Goal: Task Accomplishment & Management: Manage account settings

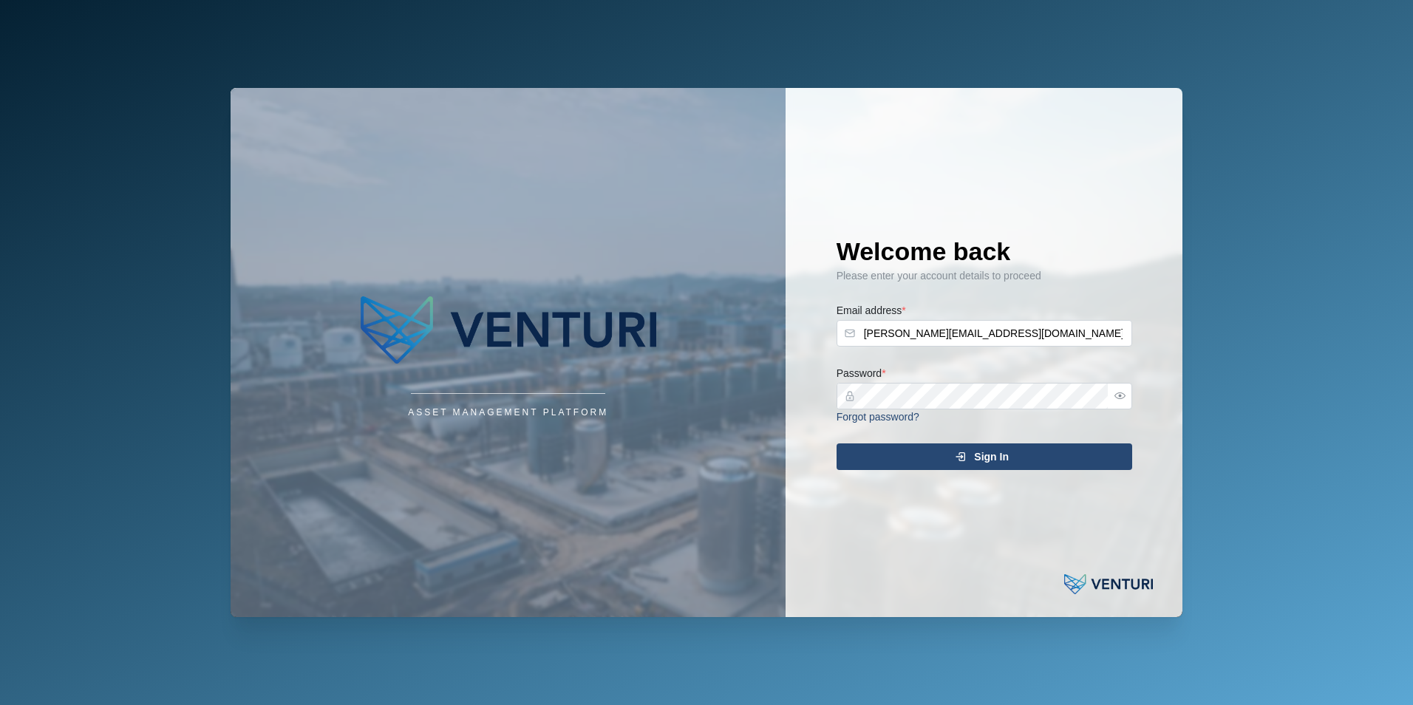
click at [442, 449] on div "Sign In" at bounding box center [982, 456] width 272 height 25
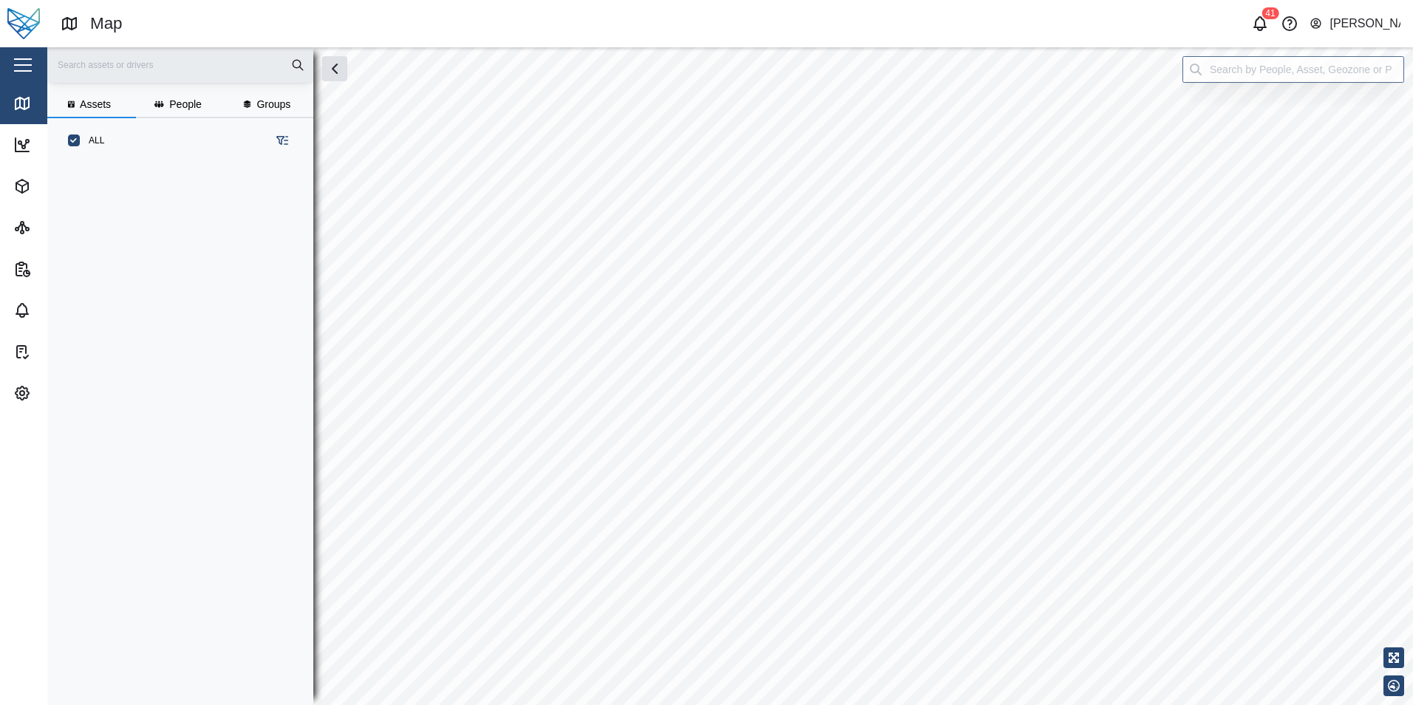
scroll to position [524, 231]
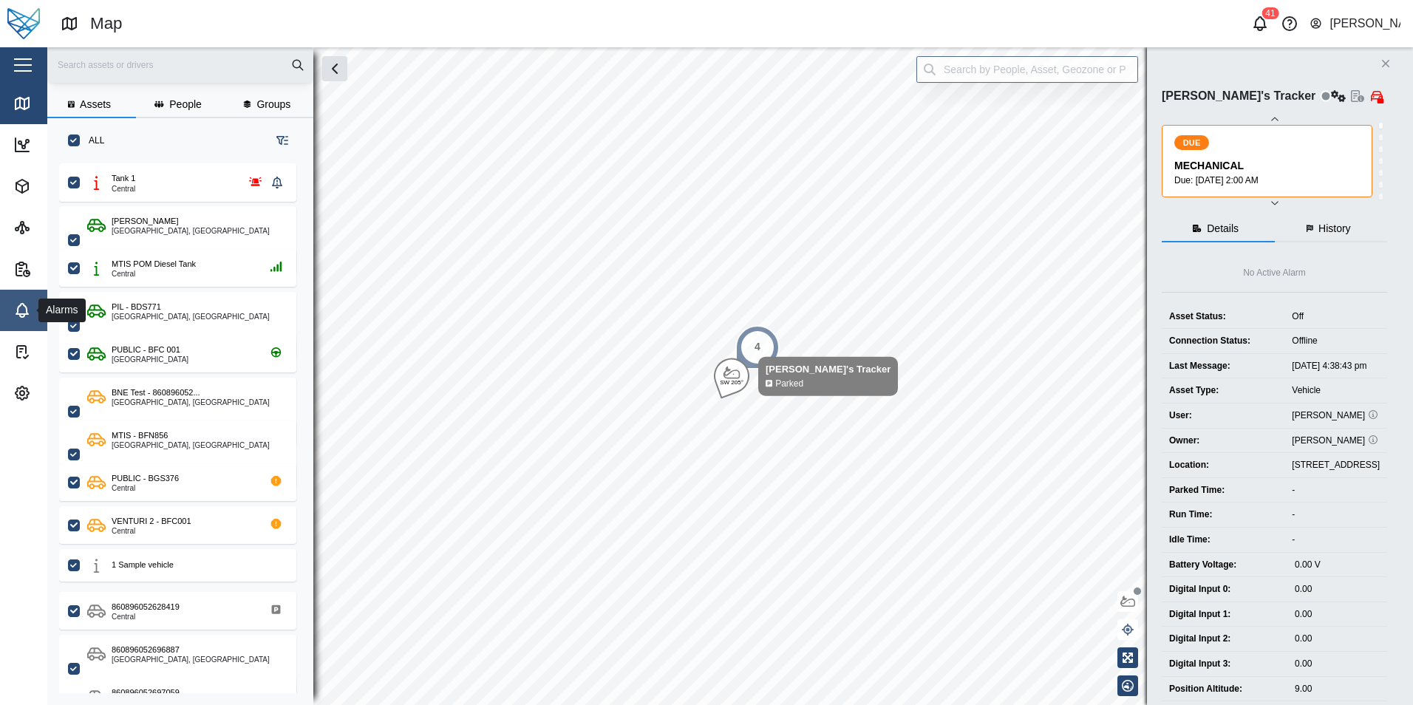
click at [13, 313] on link "Alarms" at bounding box center [96, 310] width 192 height 41
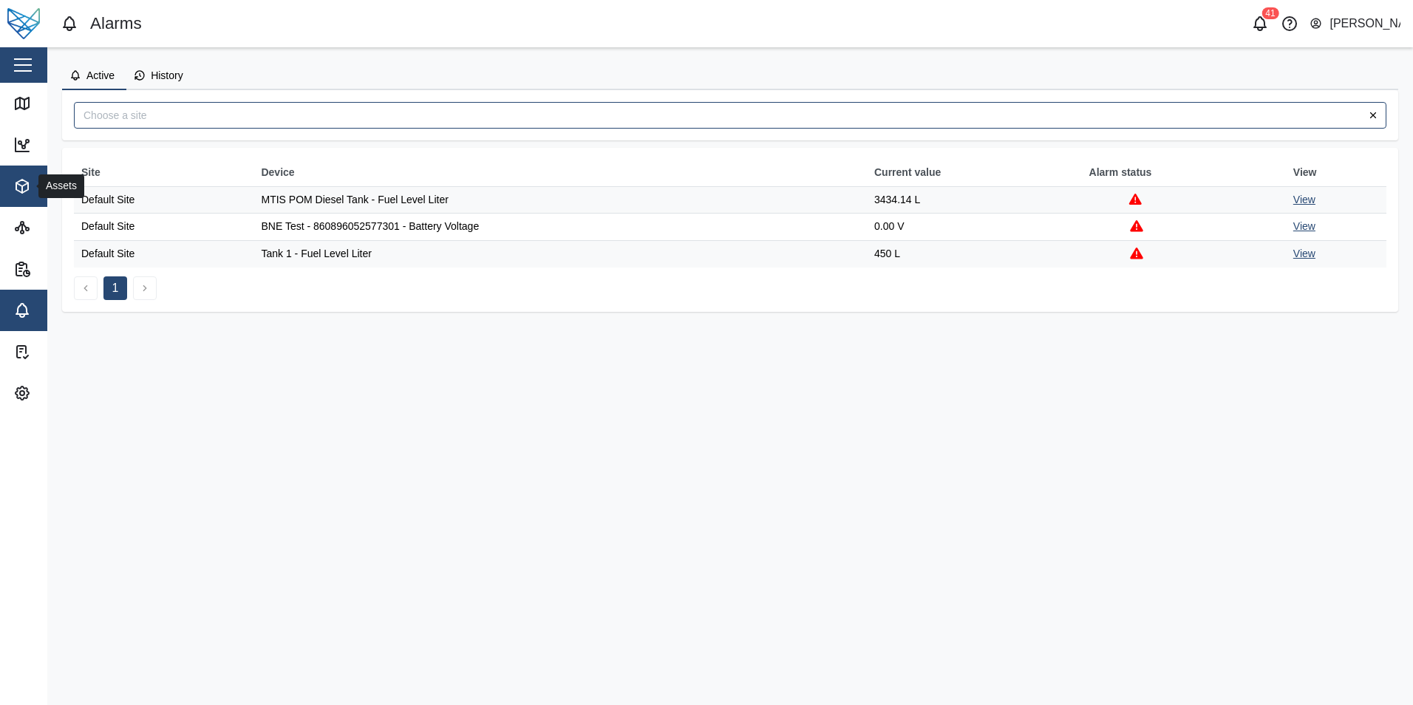
click at [21, 171] on span "Assets" at bounding box center [80, 186] width 135 height 41
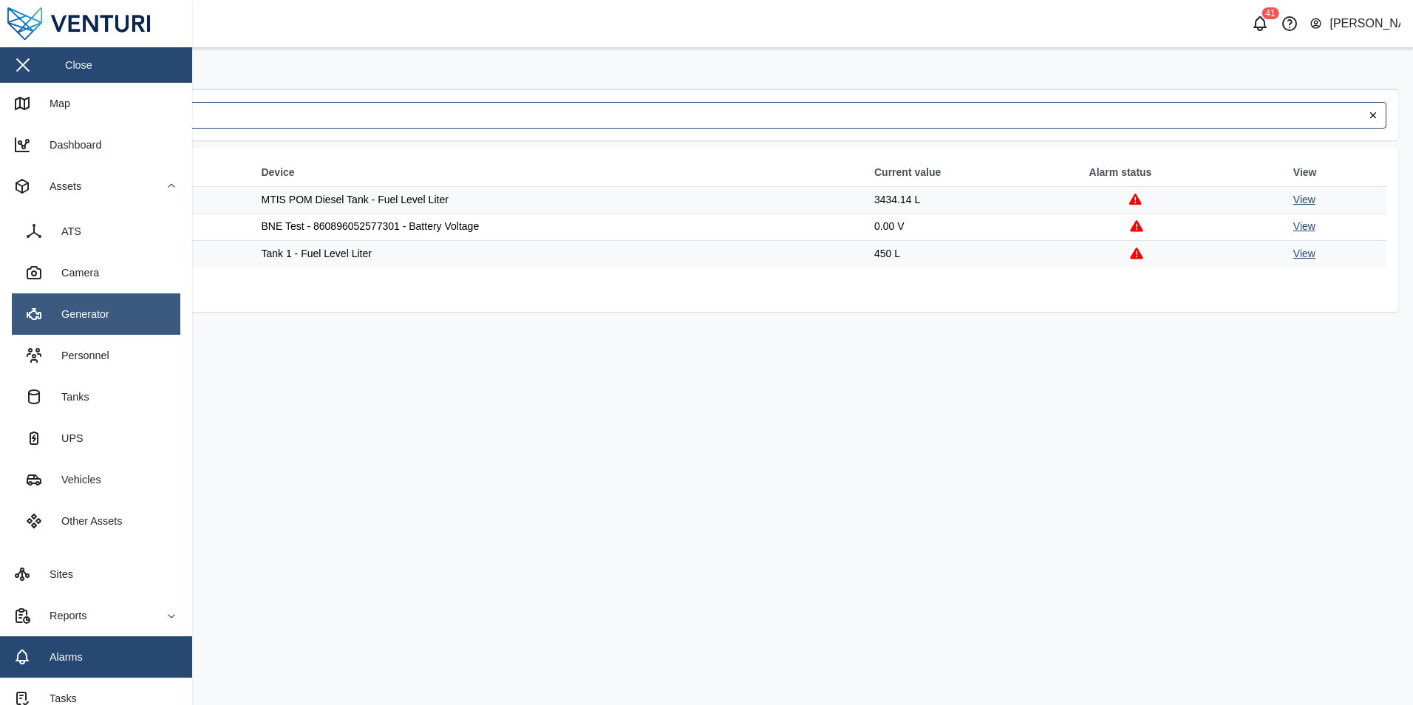
click at [121, 317] on link "Generator" at bounding box center [96, 313] width 169 height 41
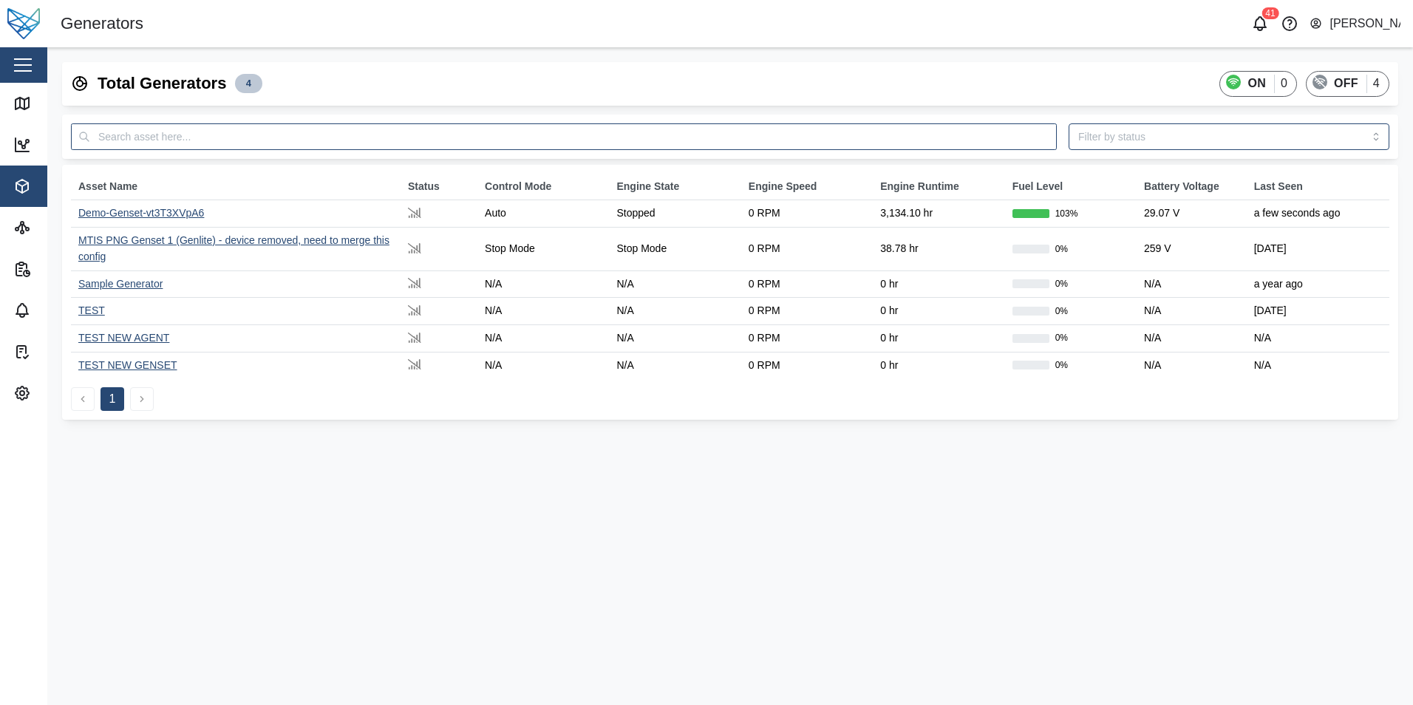
click at [163, 214] on div "Demo-Genset-vt3T3XVpA6" at bounding box center [141, 213] width 126 height 12
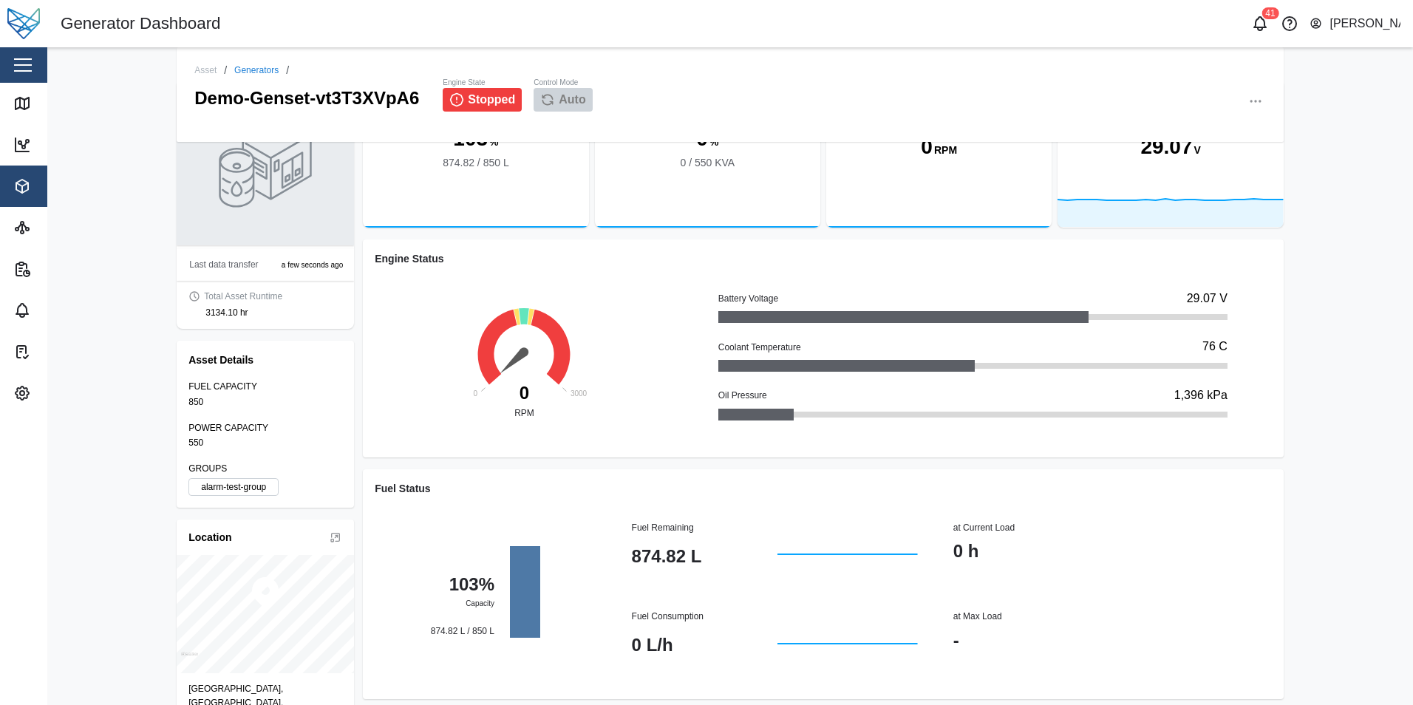
scroll to position [74, 0]
click at [442, 99] on button "button" at bounding box center [1255, 101] width 21 height 21
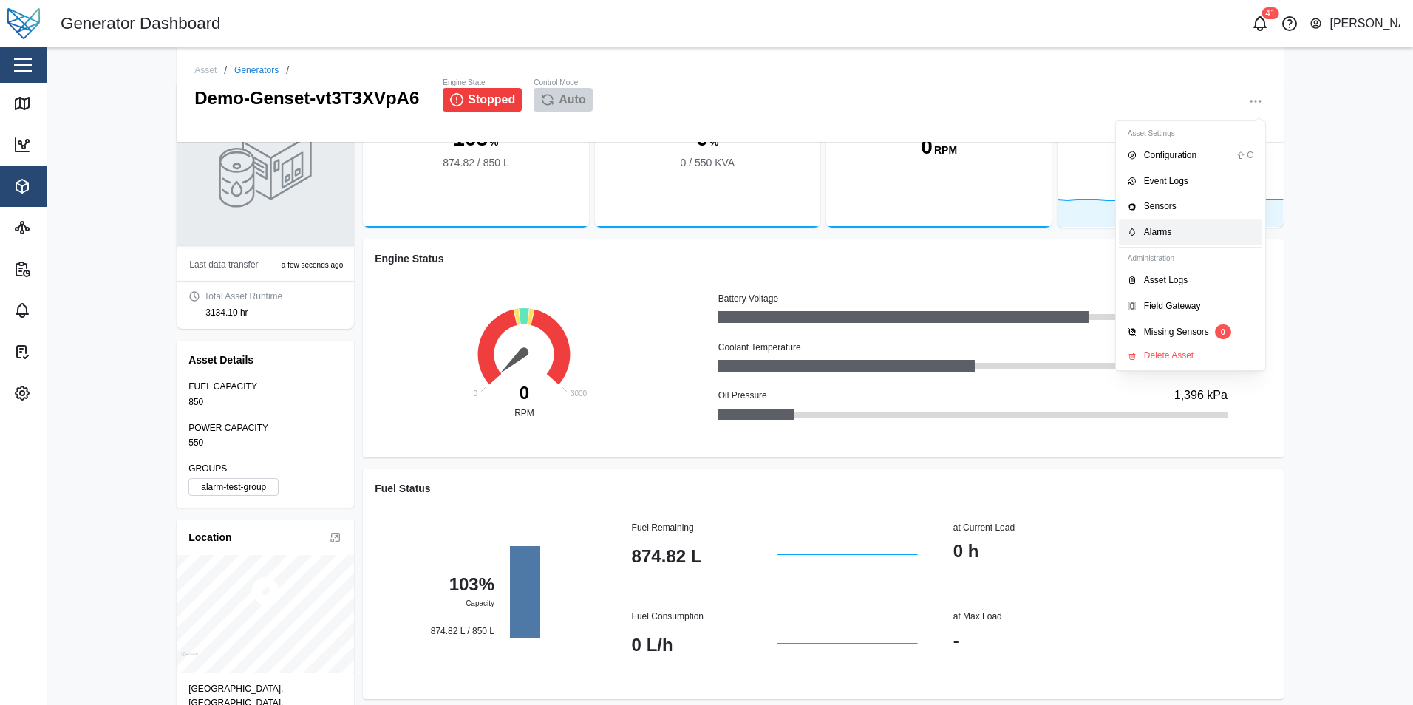
click at [442, 228] on div "Alarms" at bounding box center [1198, 232] width 109 height 14
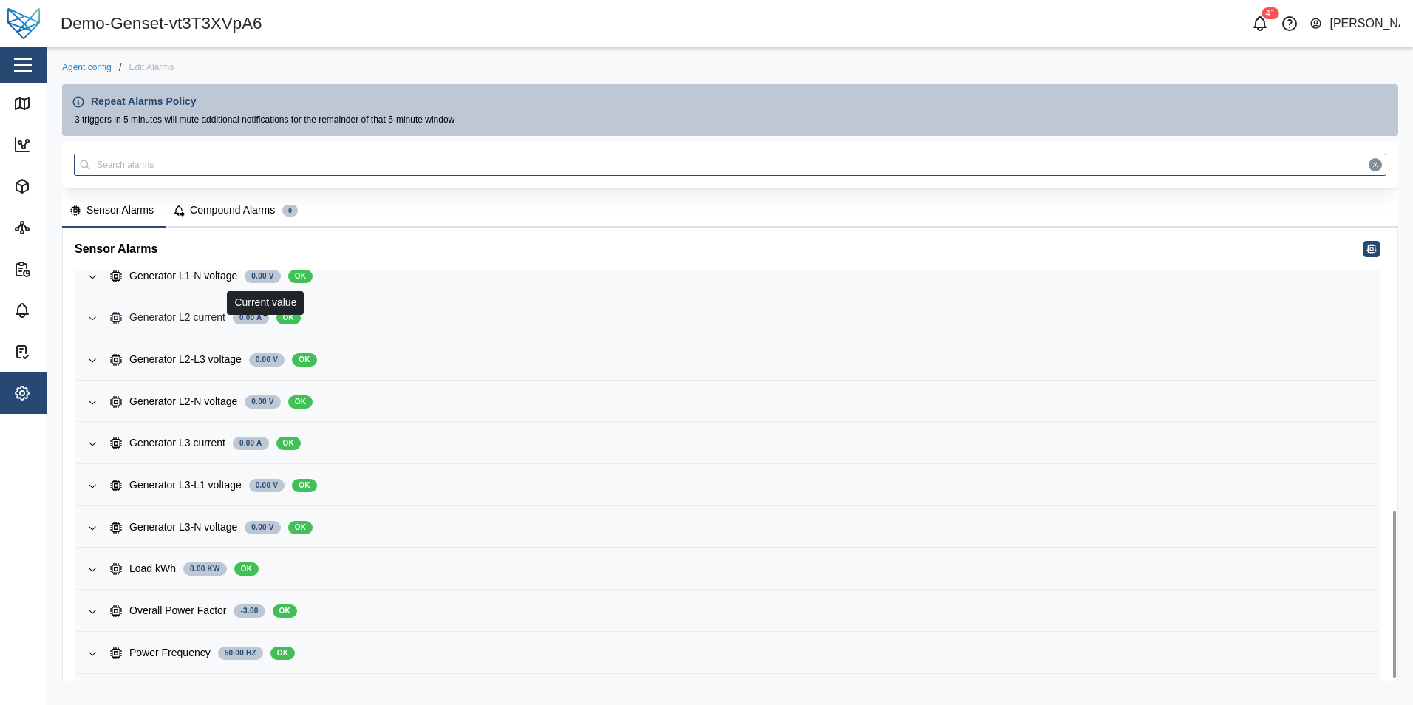
scroll to position [768, 0]
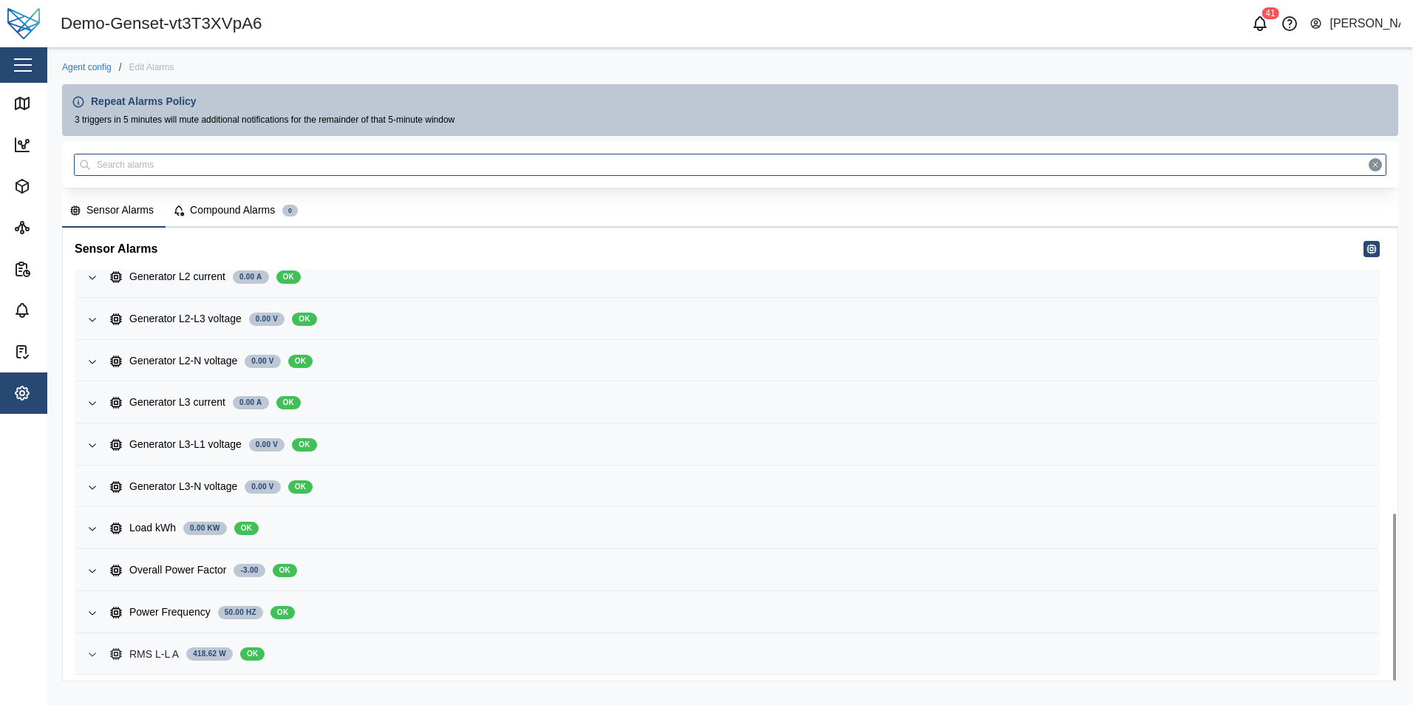
click at [442, 654] on div "RMS L-L A 418.62 W OK" at bounding box center [738, 655] width 1256 height 16
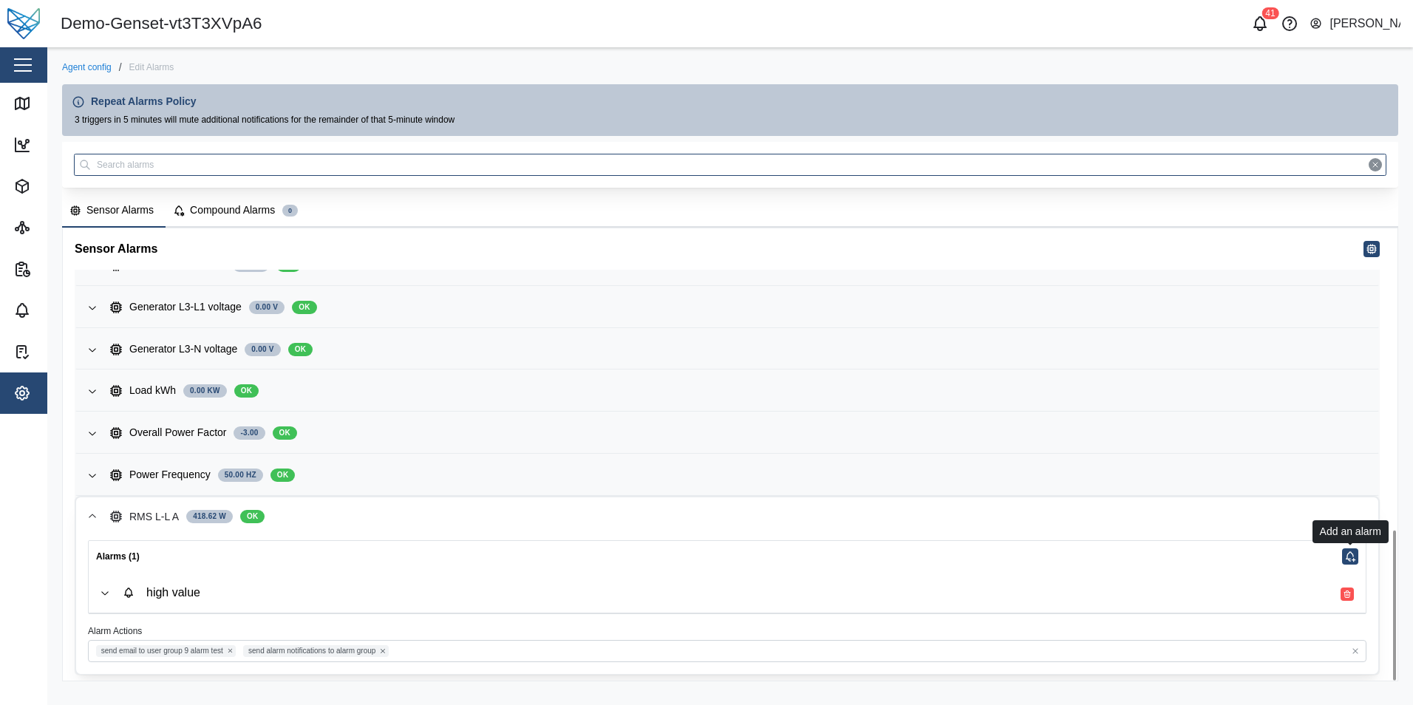
click at [442, 557] on icon "button" at bounding box center [1350, 557] width 12 height 12
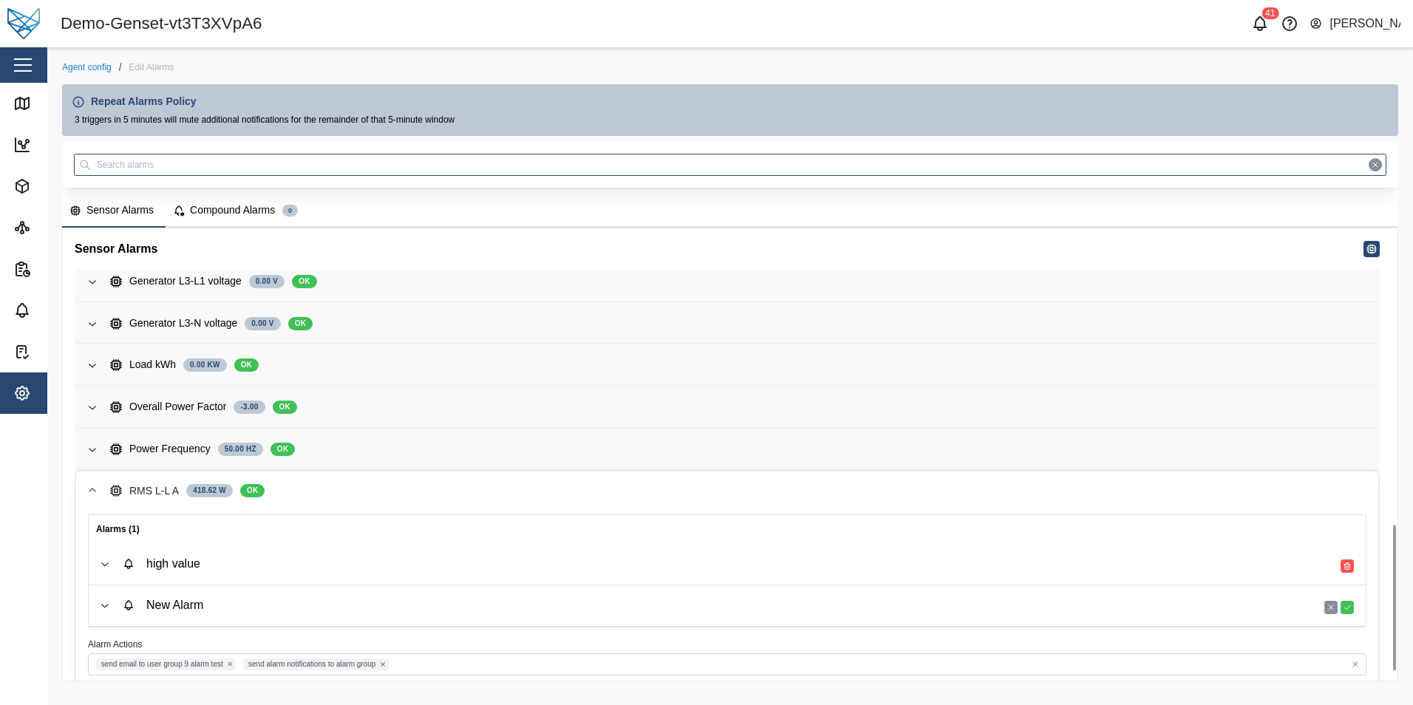
scroll to position [944, 0]
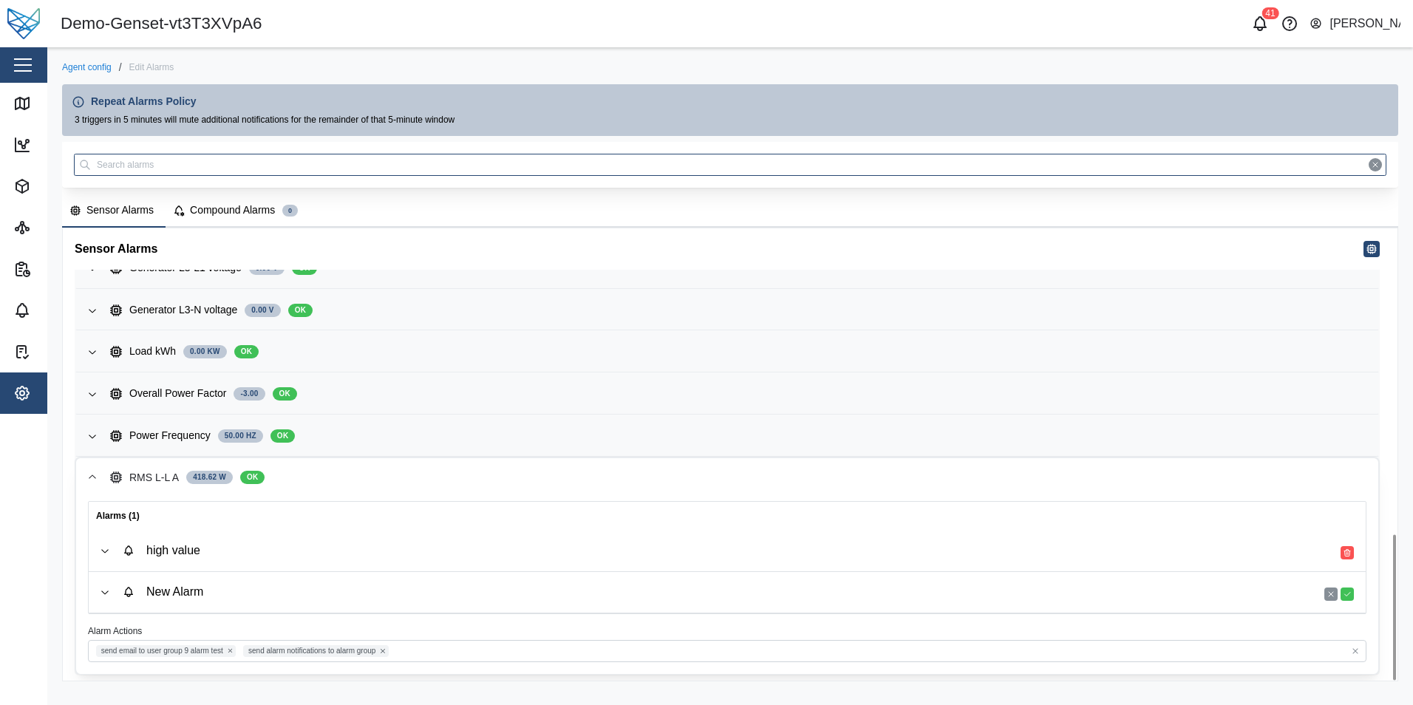
click at [261, 587] on div "New Alarm" at bounding box center [738, 592] width 1231 height 17
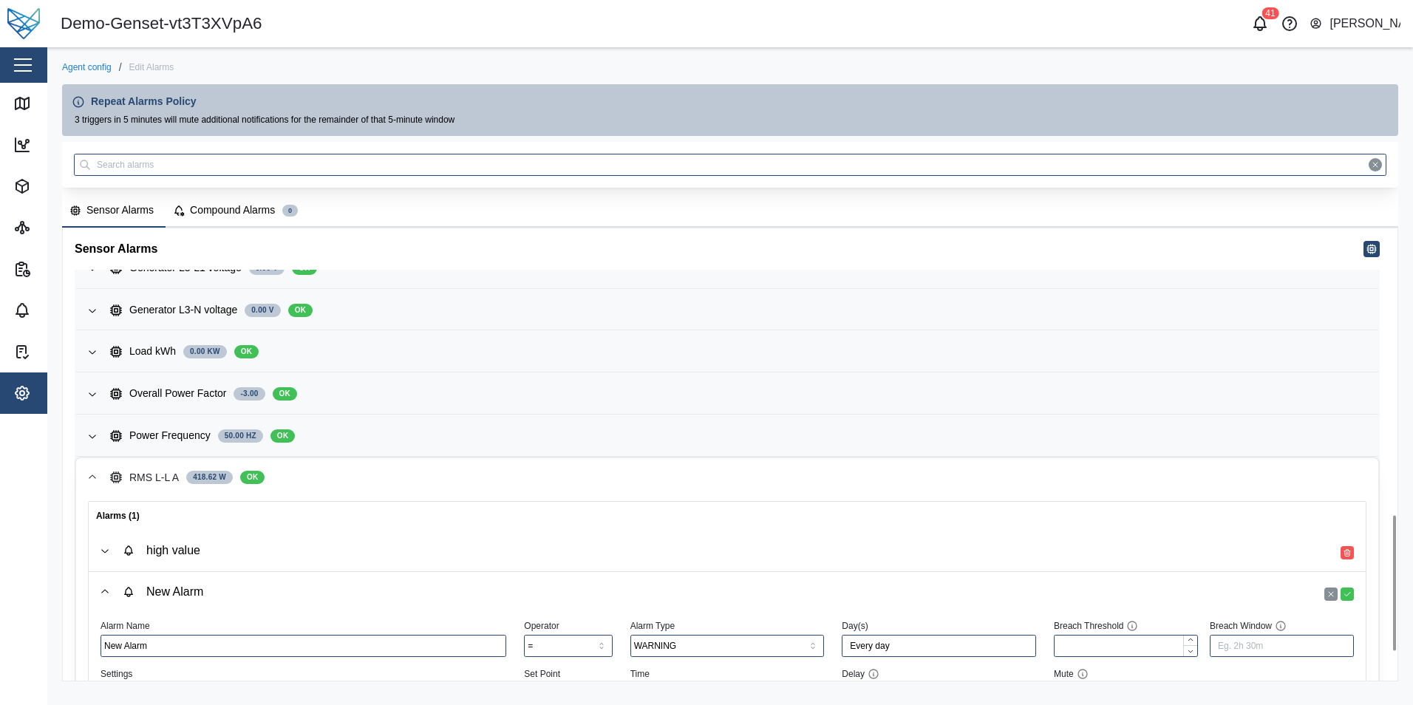
scroll to position [1048, 0]
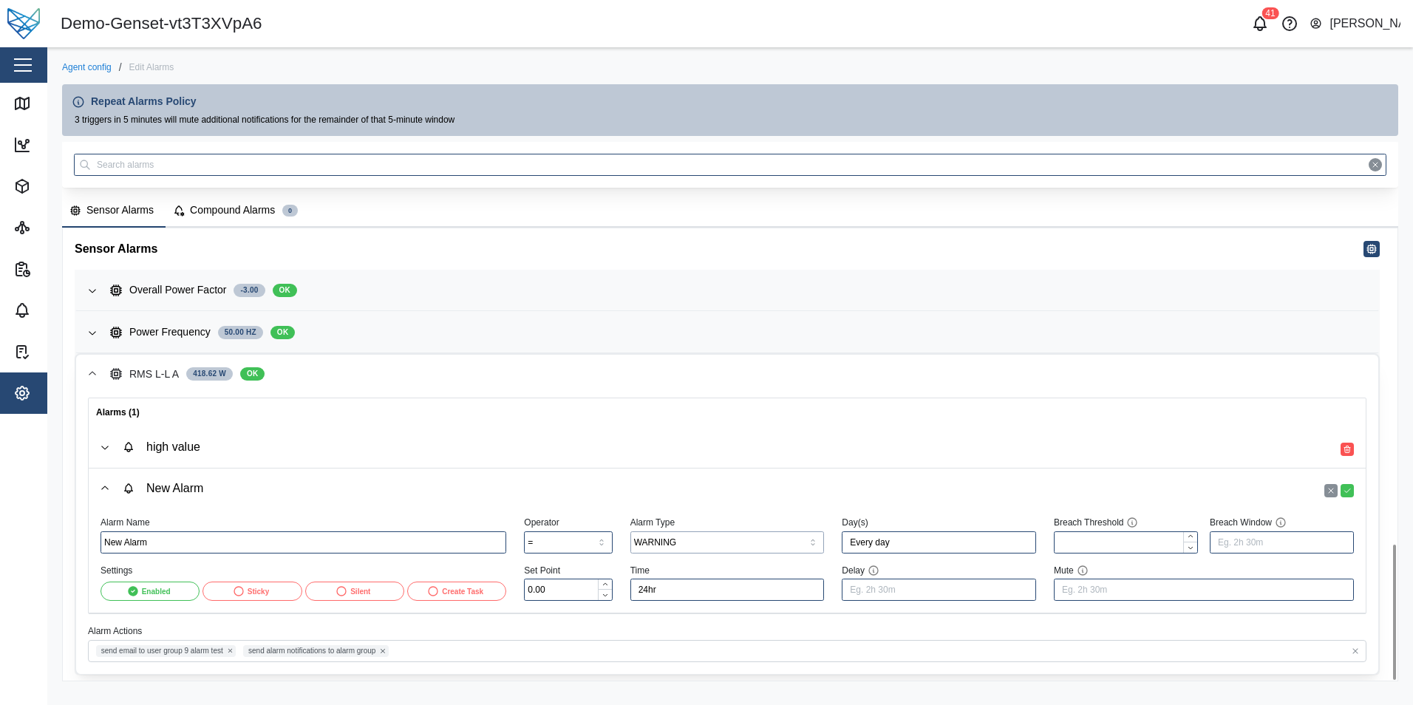
click at [442, 551] on input "WARNING" at bounding box center [727, 542] width 194 height 22
type input "ALARM"
drag, startPoint x: 568, startPoint y: 582, endPoint x: 496, endPoint y: 582, distance: 72.4
click at [442, 582] on div "Alarm Name New Alarm Settings Enabled Sticky Silent Create Task Operator = Set …" at bounding box center [727, 557] width 1271 height 106
click at [442, 492] on icon "button" at bounding box center [1347, 490] width 9 height 9
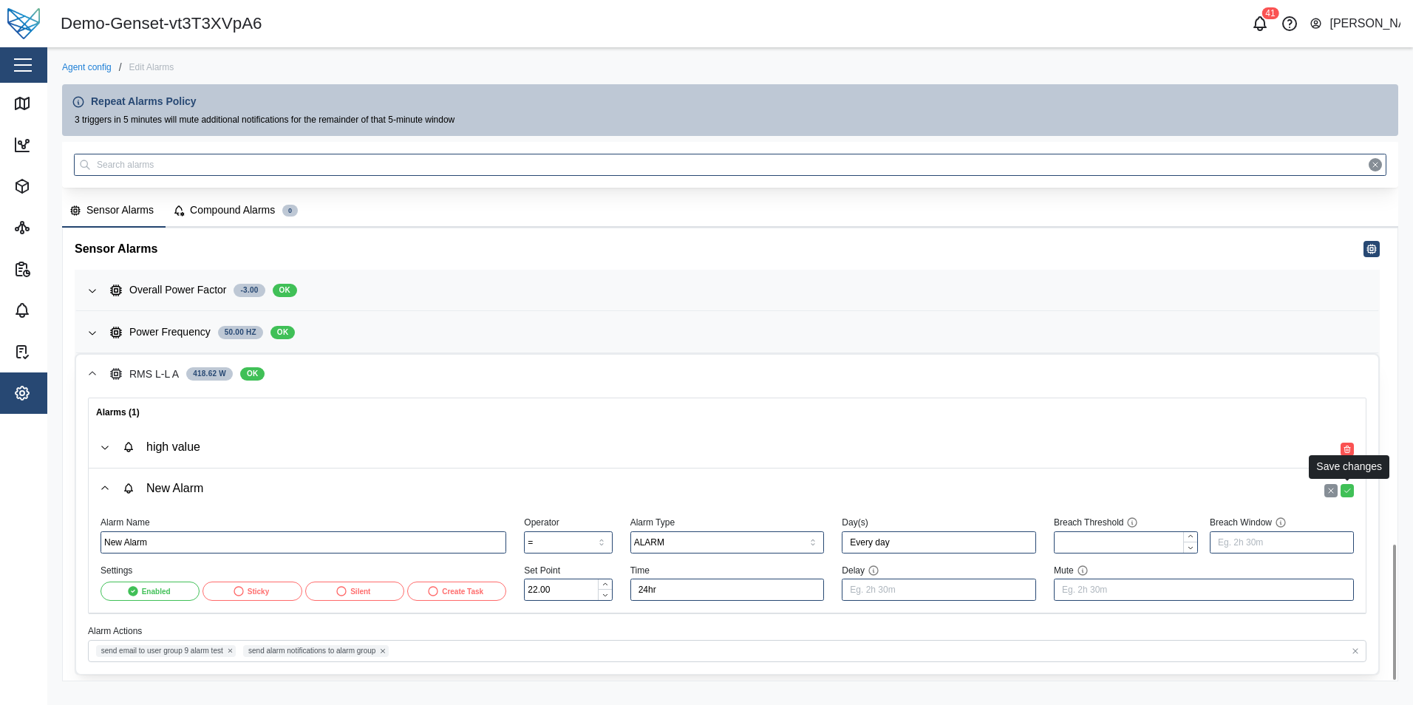
type input "0.00"
type input "WARNING"
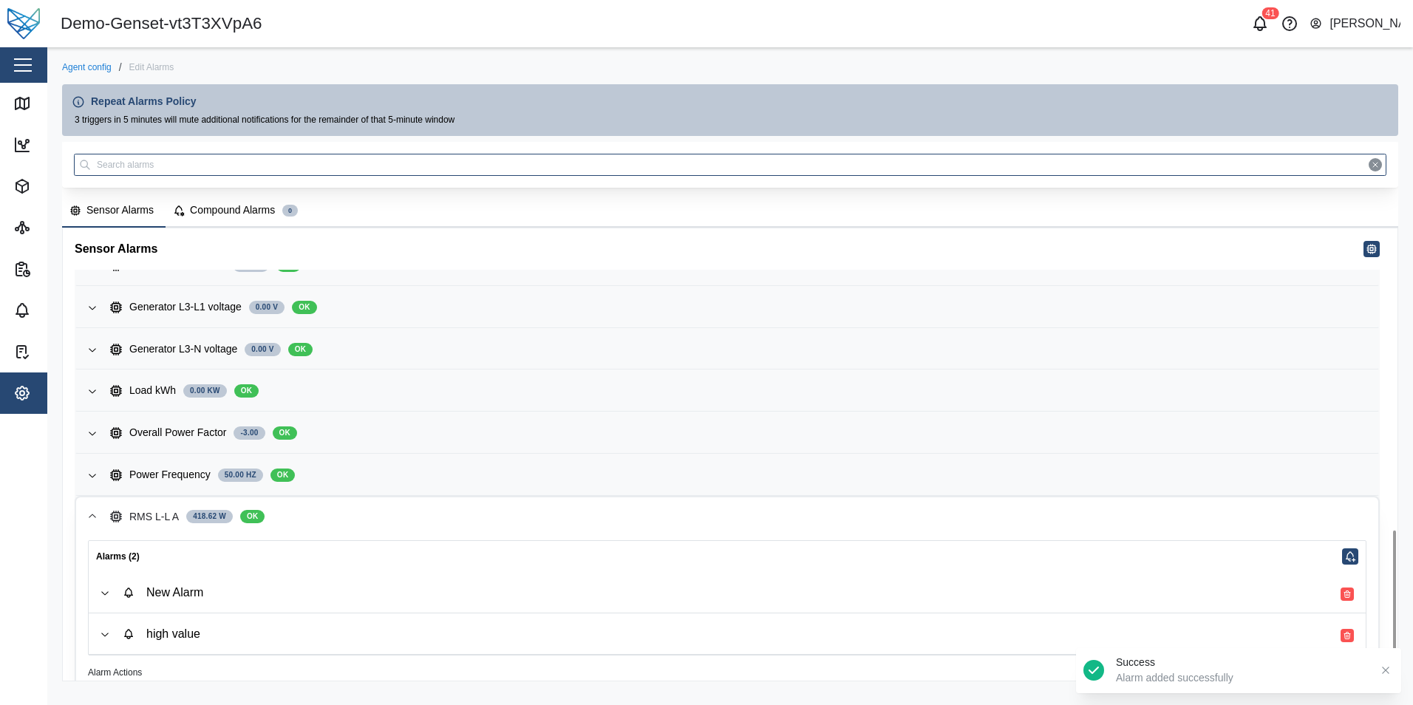
scroll to position [947, 0]
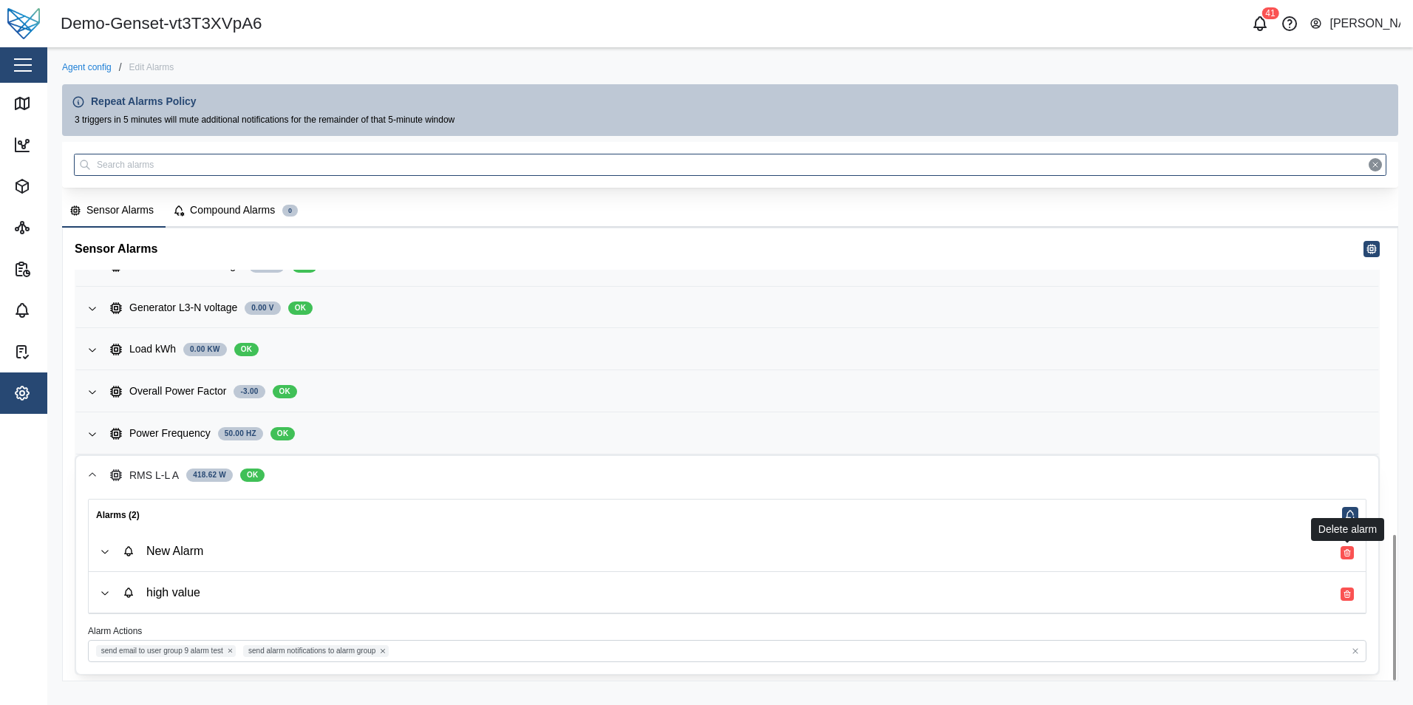
click at [442, 554] on icon "button" at bounding box center [1347, 552] width 9 height 9
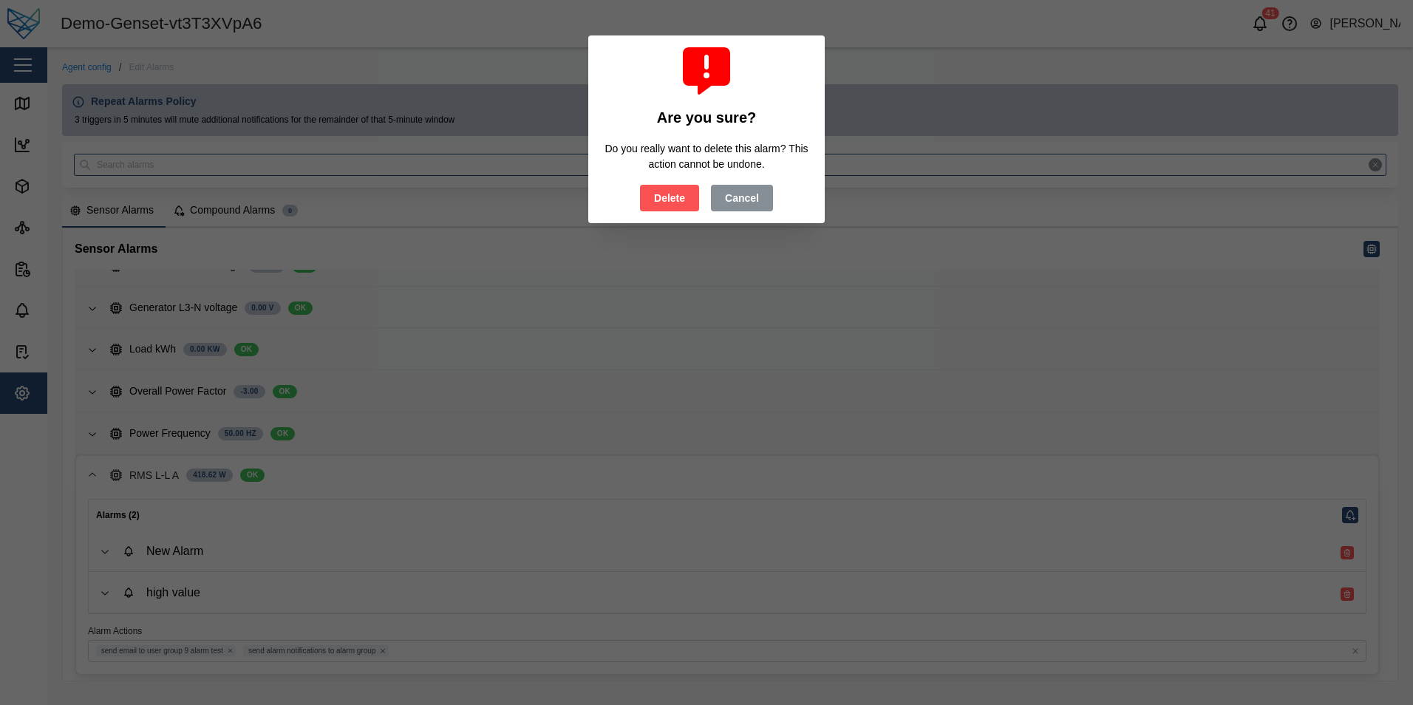
click at [442, 200] on span "Delete" at bounding box center [669, 197] width 31 height 25
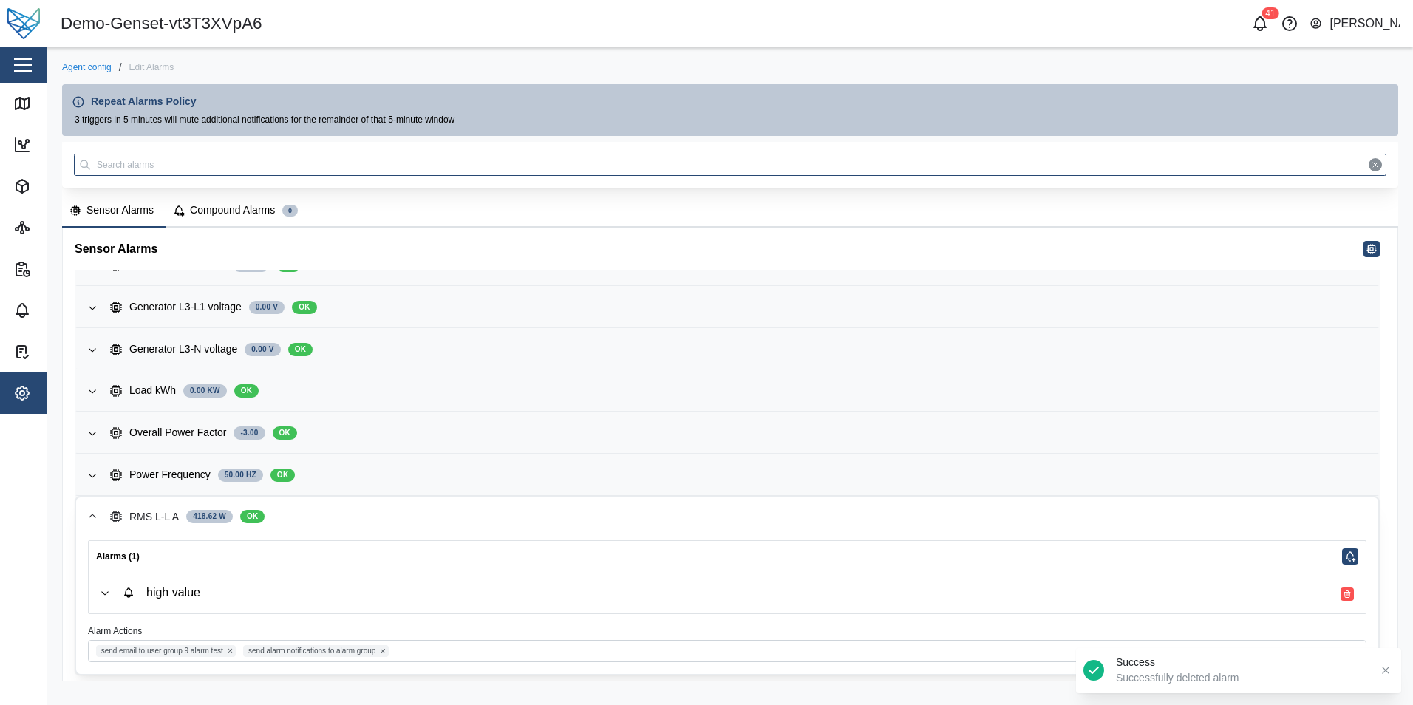
scroll to position [905, 0]
click at [240, 213] on div "Compound Alarms" at bounding box center [232, 210] width 85 height 16
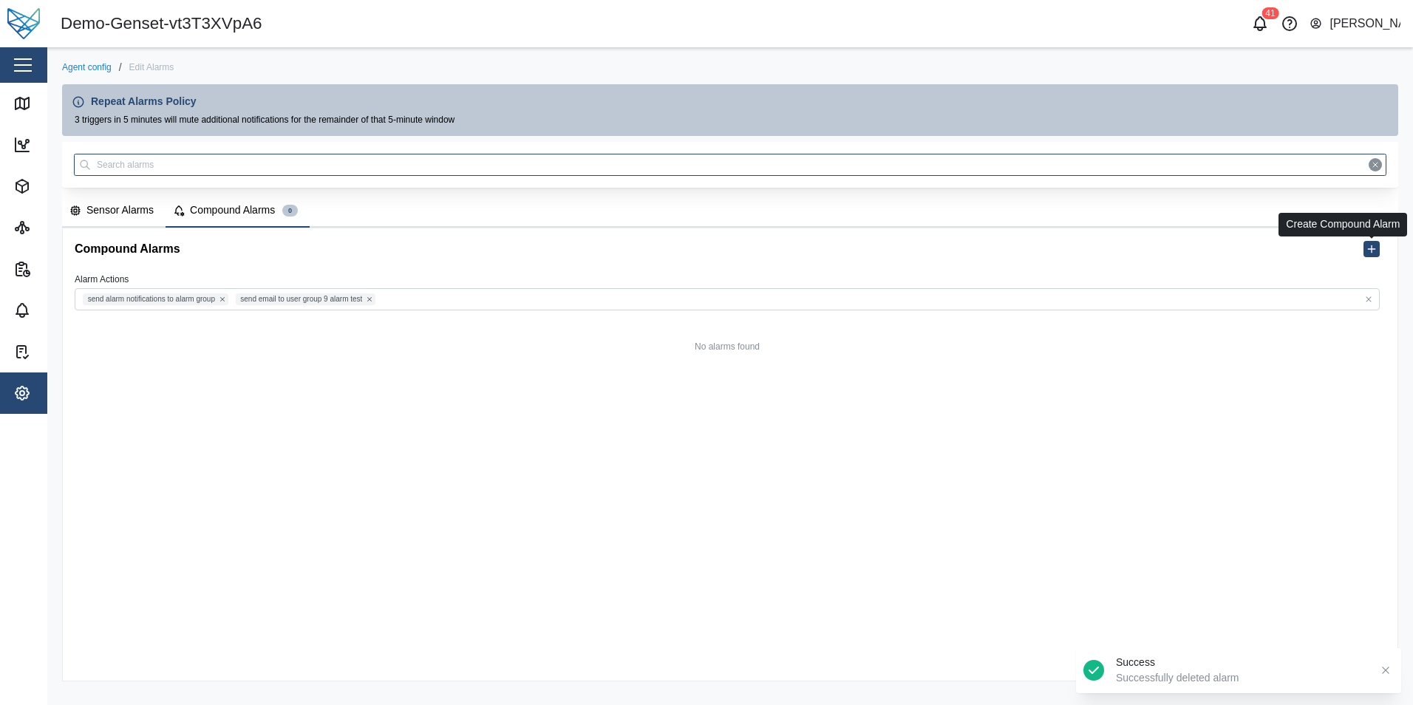
click at [442, 249] on icon "button" at bounding box center [1372, 249] width 12 height 12
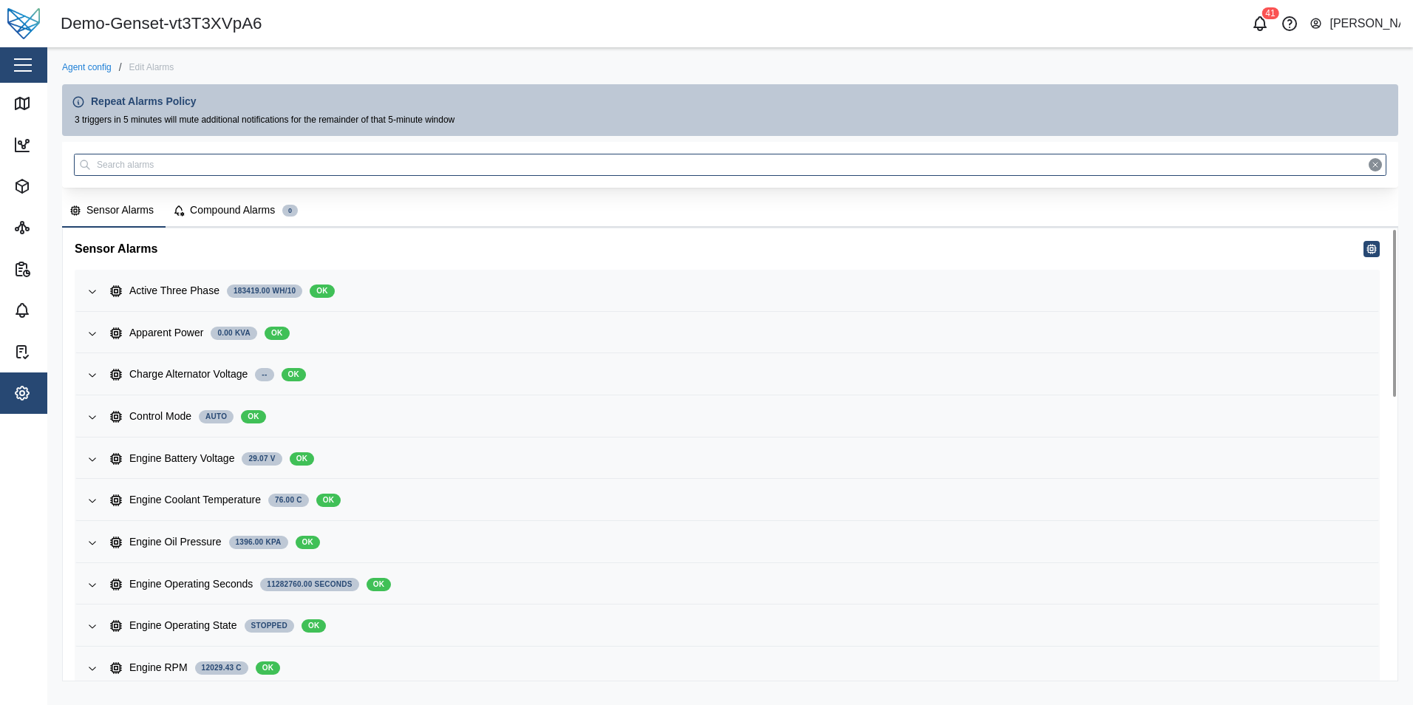
click at [234, 212] on div "Compound Alarms" at bounding box center [232, 210] width 85 height 16
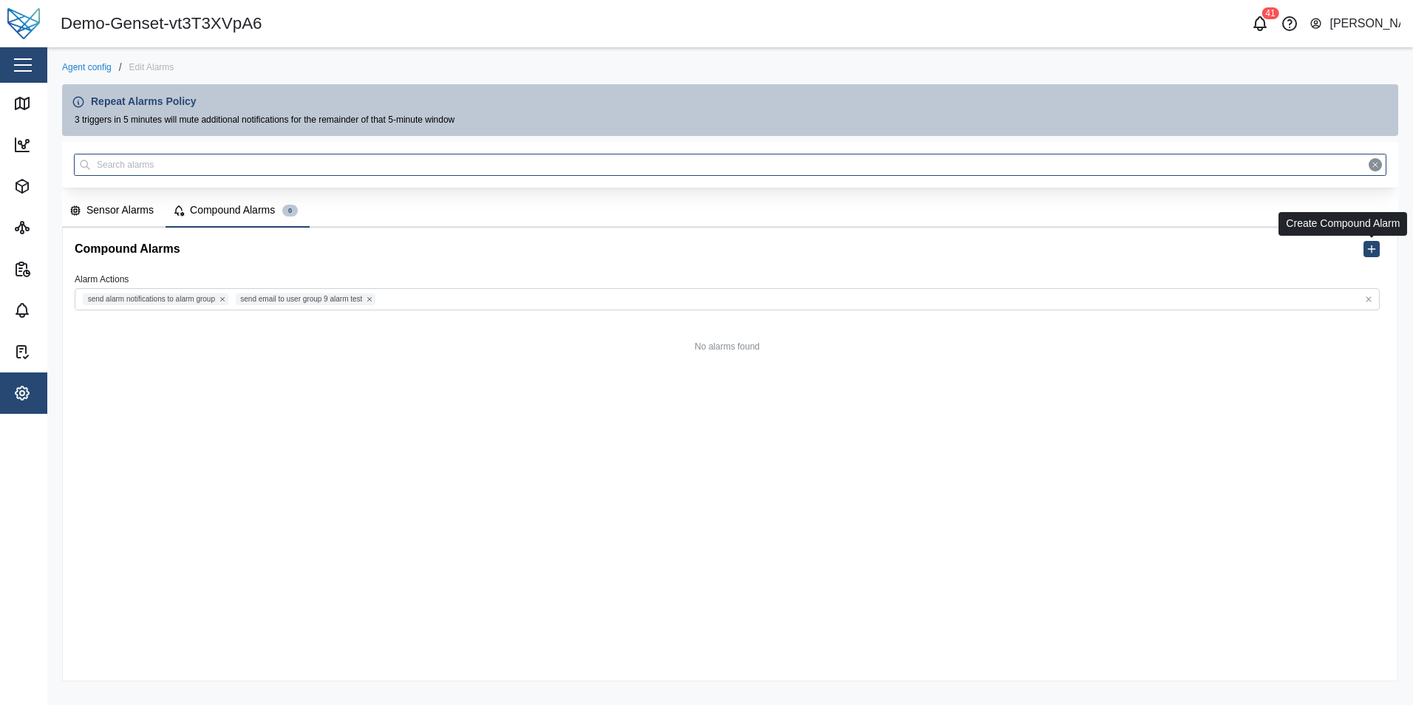
click at [1368, 251] on icon "button" at bounding box center [1372, 249] width 12 height 12
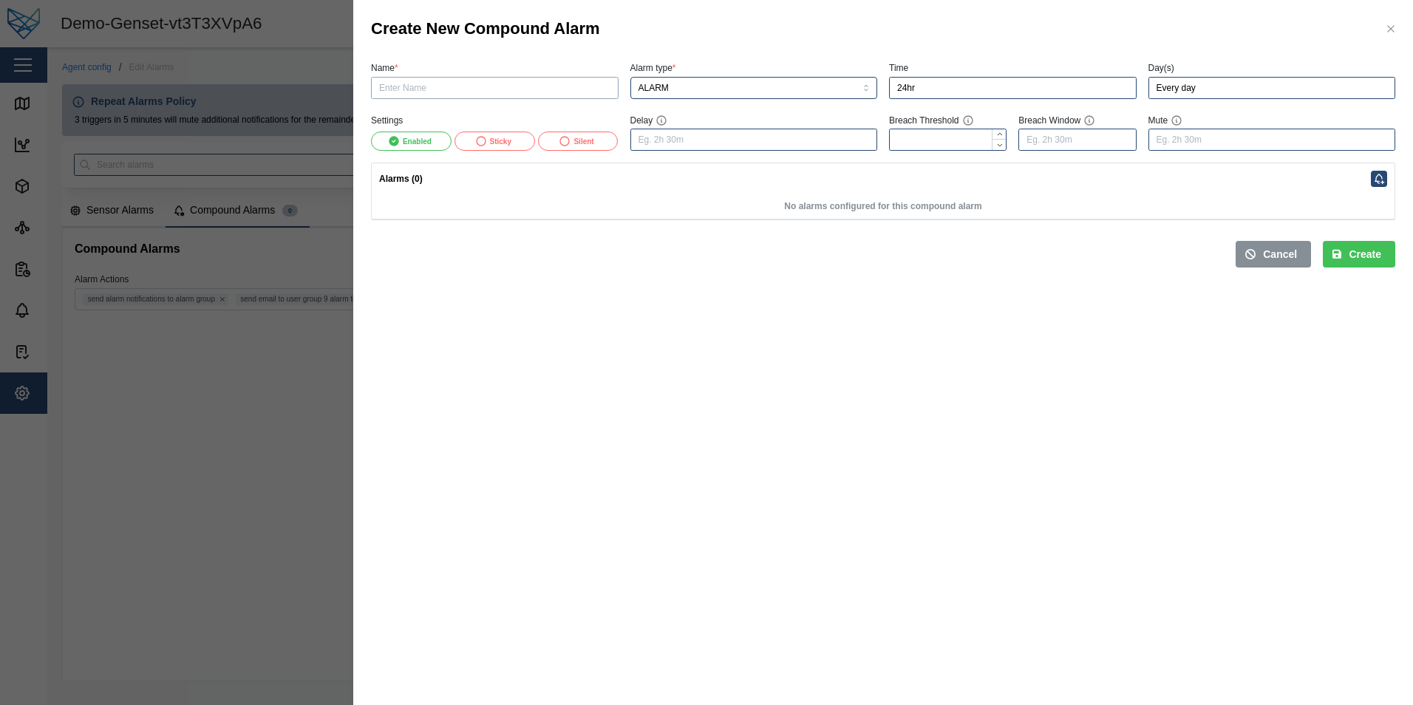
click at [421, 84] on input "Name *" at bounding box center [495, 88] width 248 height 22
type input "test compound"
click at [1259, 98] on input "Every day" at bounding box center [1272, 88] width 248 height 22
click at [1214, 83] on input "Every day" at bounding box center [1272, 88] width 248 height 22
click at [1219, 22] on div "Create New Compound Alarm" at bounding box center [883, 29] width 1060 height 58
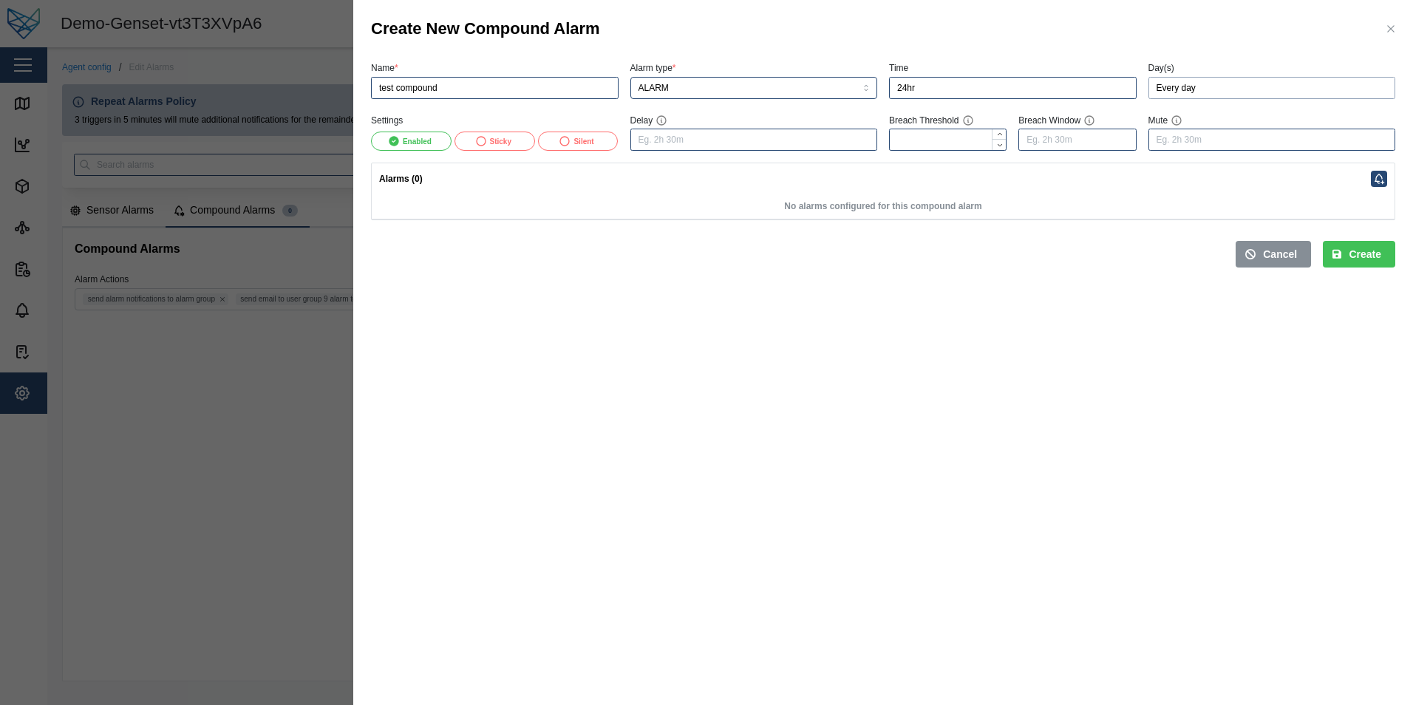
click at [1173, 92] on input "Every day" at bounding box center [1272, 88] width 248 height 22
click at [1310, 199] on div "Sun Mon Tue Wed Thu Fri Sat" at bounding box center [1275, 195] width 237 height 16
click at [1279, 192] on div "Sun Mon Tue Wed Thu Fri Sat" at bounding box center [1275, 195] width 237 height 16
click at [1324, 145] on label "Custom" at bounding box center [1332, 147] width 115 height 18
click at [1275, 138] on input "Custom" at bounding box center [1275, 138] width 0 height 0
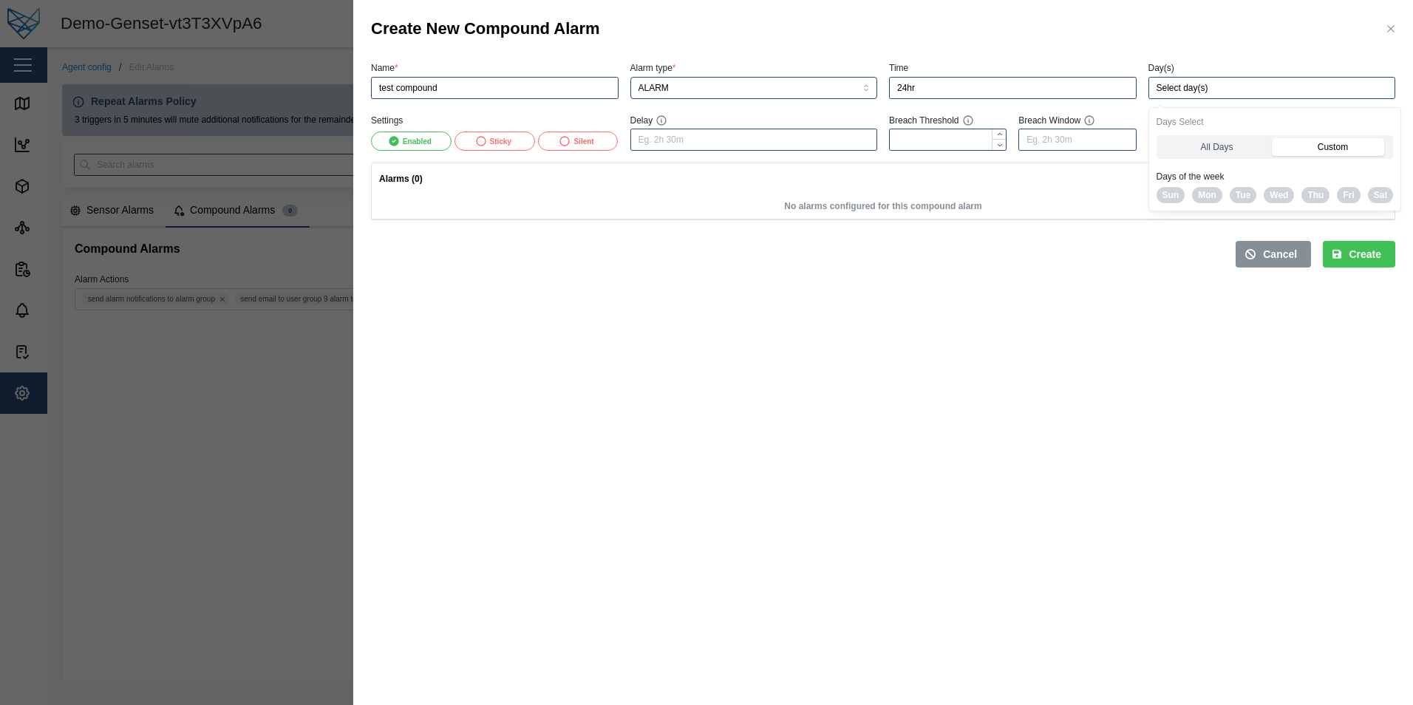
click at [1307, 196] on span "Thu" at bounding box center [1315, 195] width 16 height 15
click at [1281, 196] on span "Wed" at bounding box center [1279, 195] width 18 height 15
type input "Wed,Thu"
click at [1118, 236] on div "Cancel Create" at bounding box center [883, 249] width 1024 height 35
click at [704, 136] on input "Delay" at bounding box center [754, 140] width 248 height 22
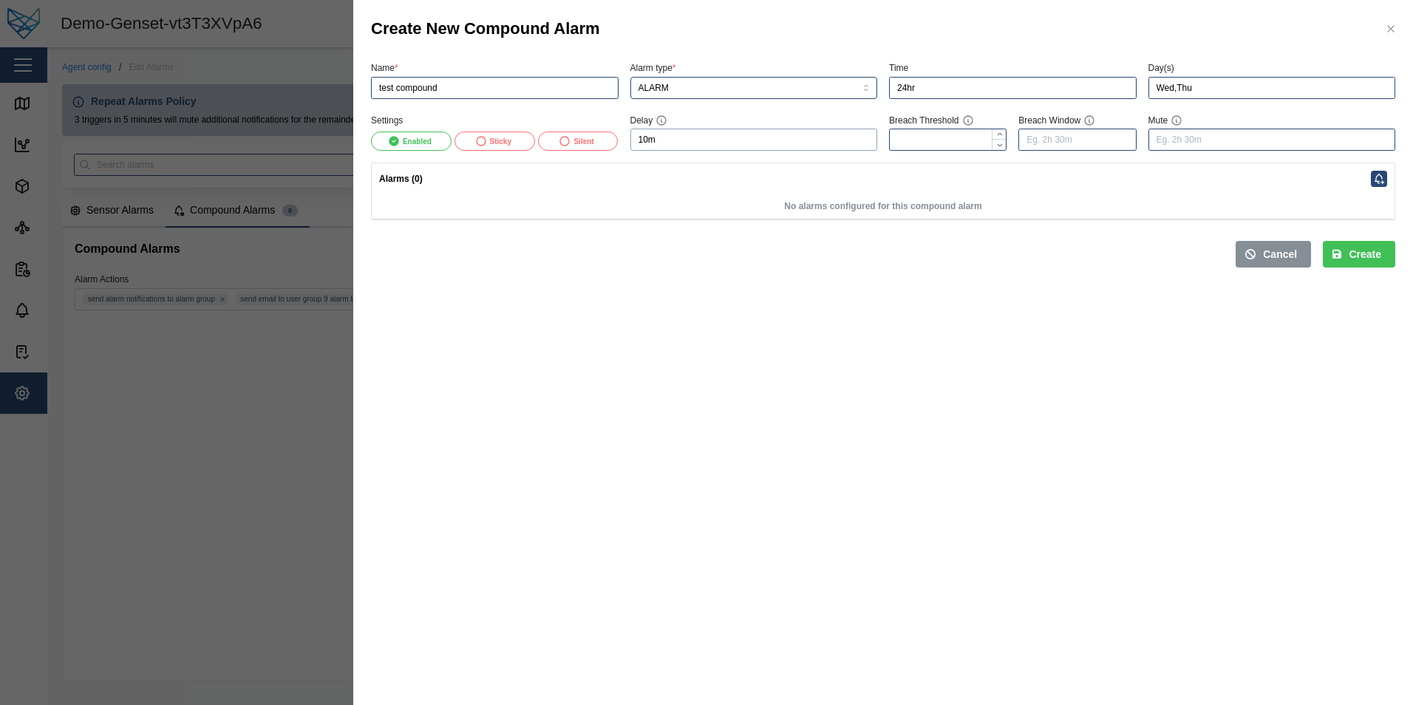
type input "10m"
click at [975, 151] on input "Breach Threshold" at bounding box center [948, 140] width 118 height 22
type input "5"
click at [882, 478] on section "Create New Compound Alarm Name * test compound Alarm type * ALARM Time 24hr Day…" at bounding box center [883, 352] width 1060 height 705
click at [1086, 143] on input "Breach Window" at bounding box center [1077, 140] width 118 height 22
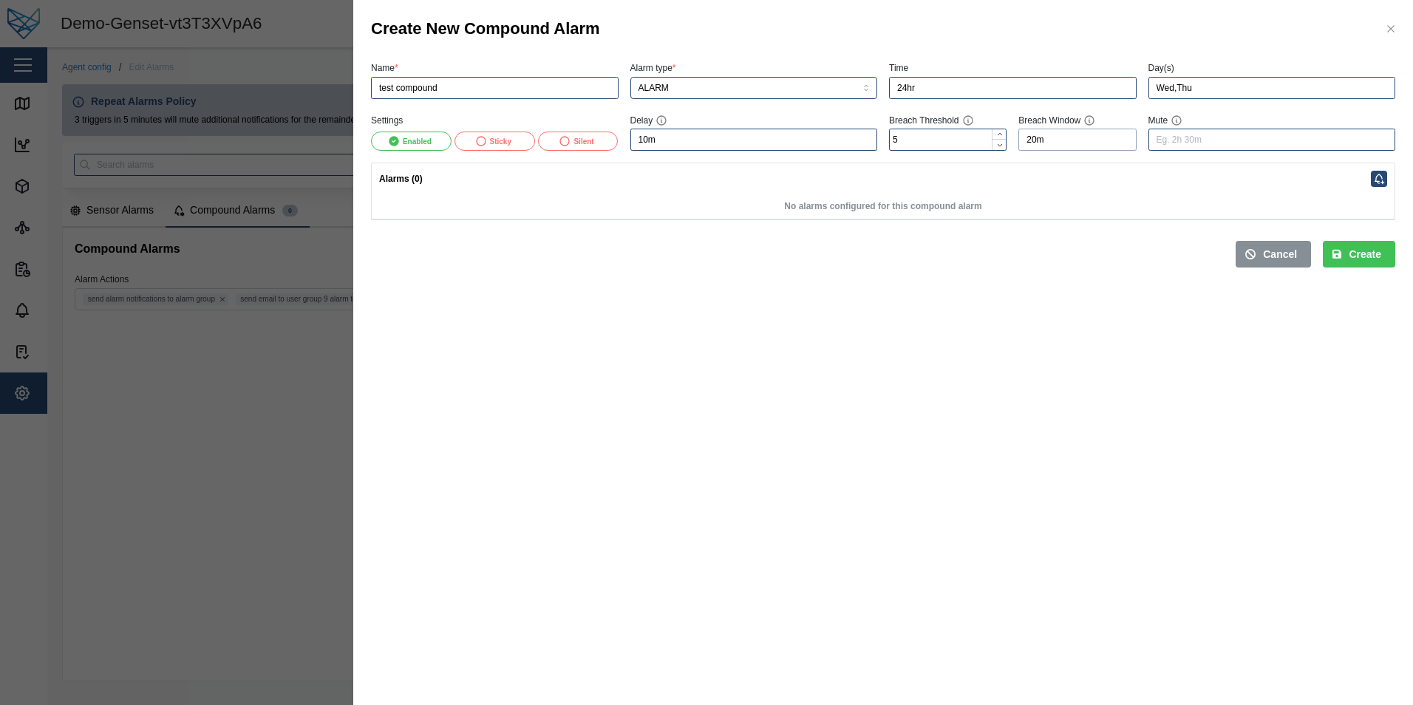
type input "20m"
click at [1187, 143] on input "Mute" at bounding box center [1272, 140] width 248 height 22
type input "30m"
click at [1355, 253] on span "Create" at bounding box center [1365, 254] width 33 height 25
click at [1377, 174] on icon "button" at bounding box center [1379, 179] width 12 height 12
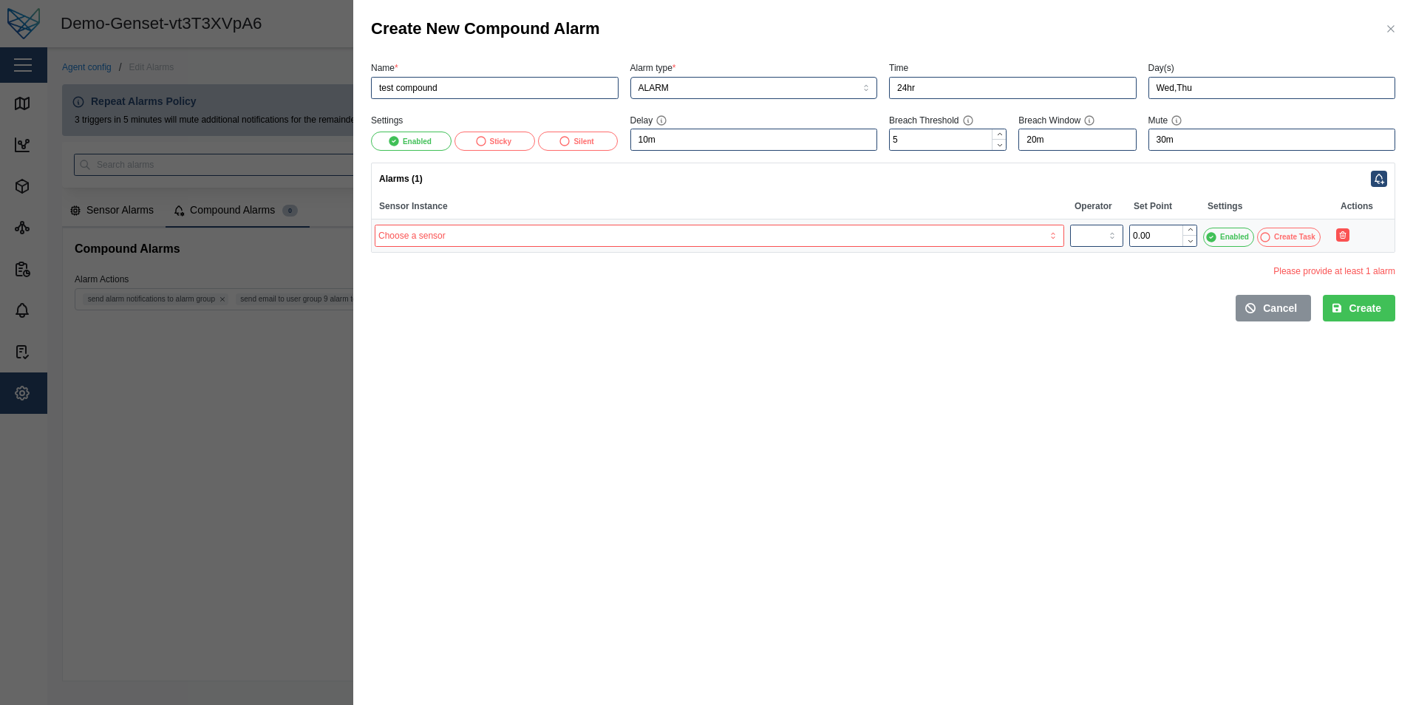
click at [875, 234] on input "search" at bounding box center [720, 236] width 690 height 22
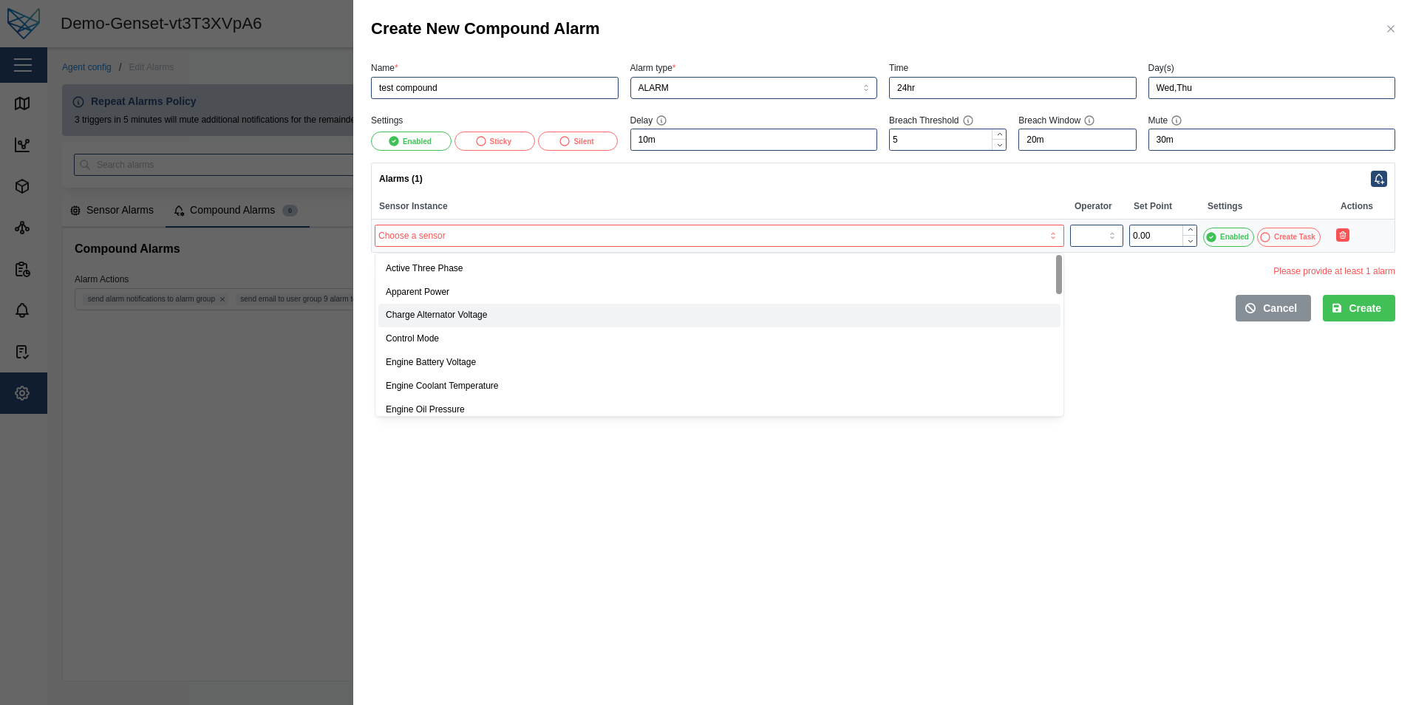
type input "Charge Alternator Voltage"
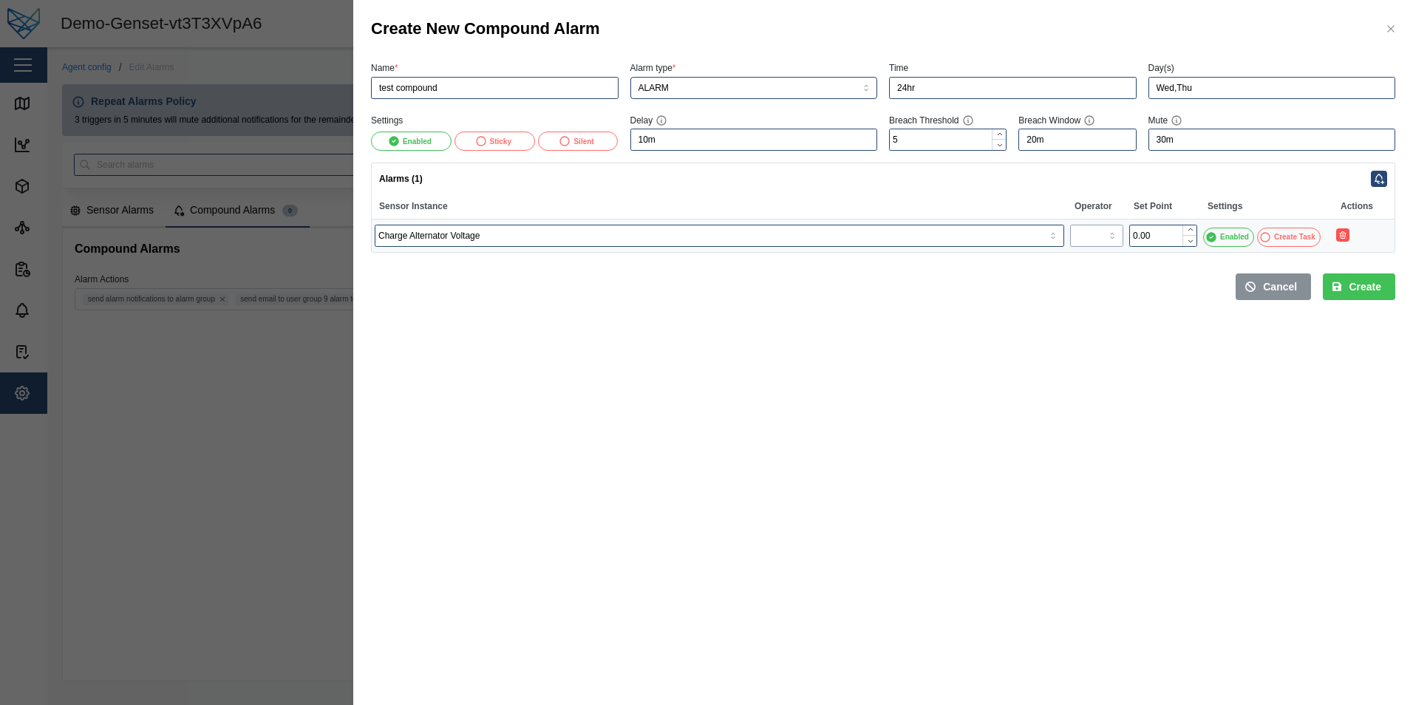
click at [1106, 225] on input "search" at bounding box center [1096, 236] width 53 height 22
type input ">"
click at [1150, 239] on input "0.00" at bounding box center [1163, 236] width 68 height 22
click at [1191, 230] on icon "button" at bounding box center [1190, 229] width 7 height 7
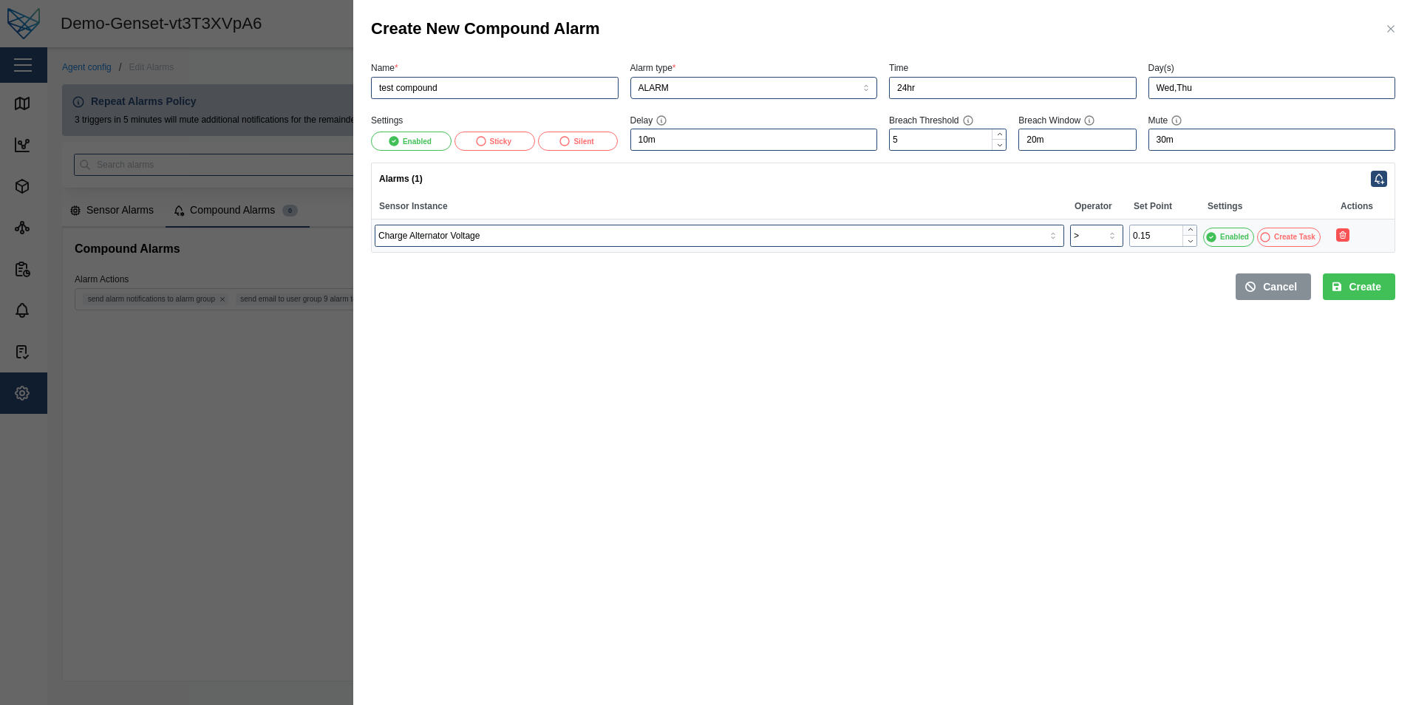
click at [1191, 230] on icon "button" at bounding box center [1190, 229] width 7 height 7
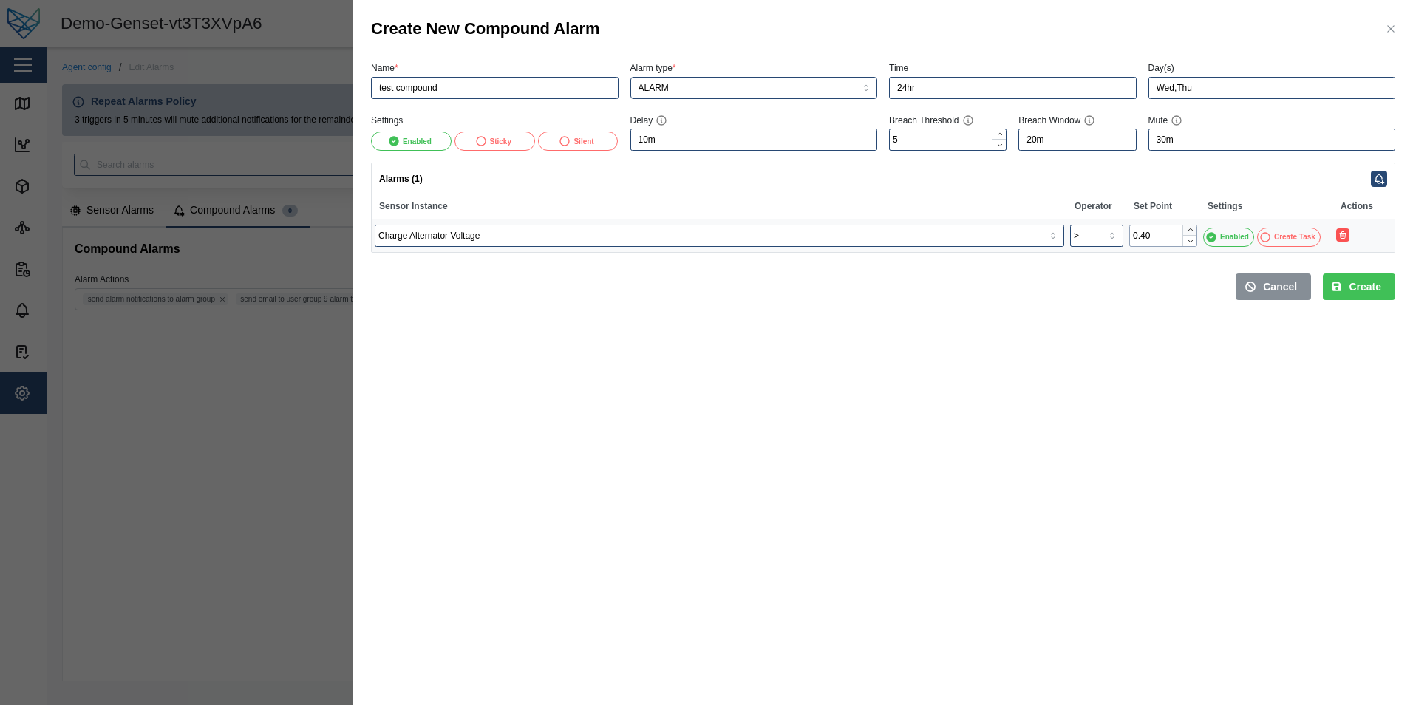
click at [1191, 230] on icon "button" at bounding box center [1190, 229] width 7 height 7
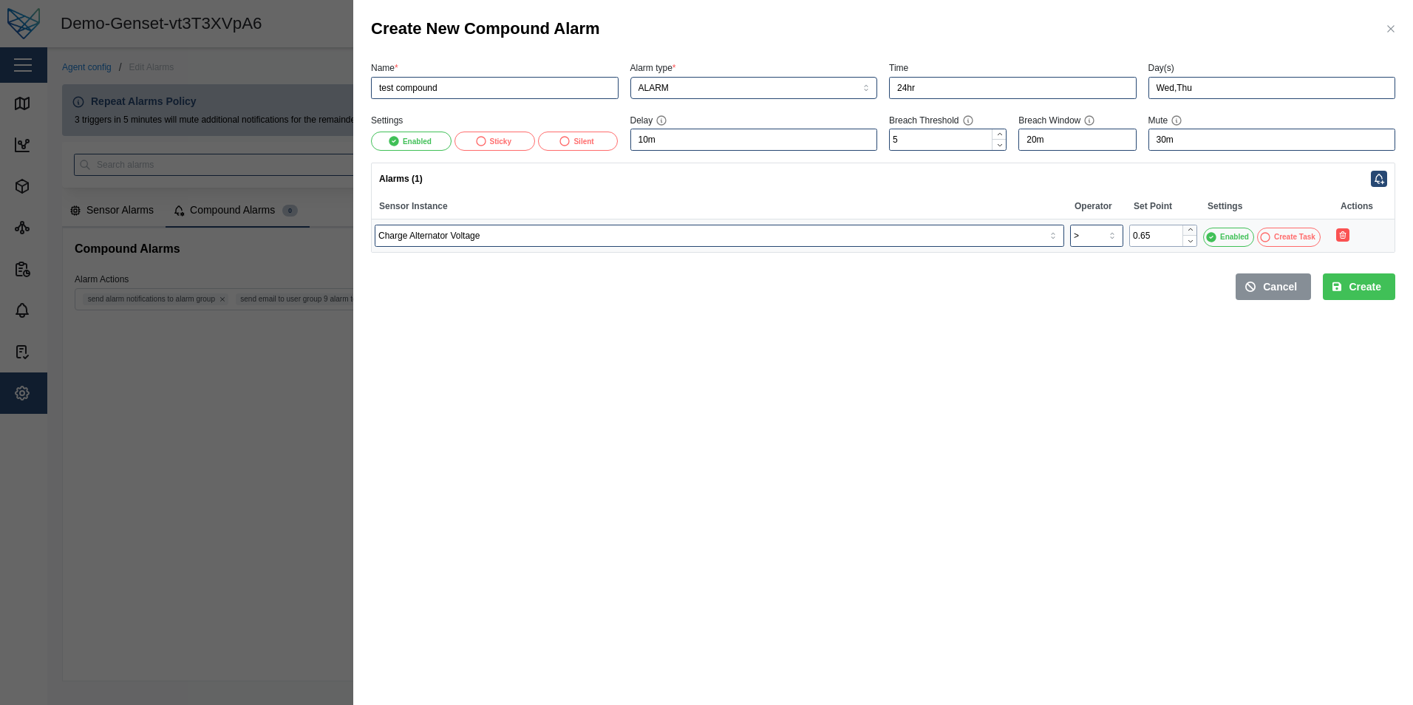
click at [1191, 230] on icon "button" at bounding box center [1190, 229] width 7 height 7
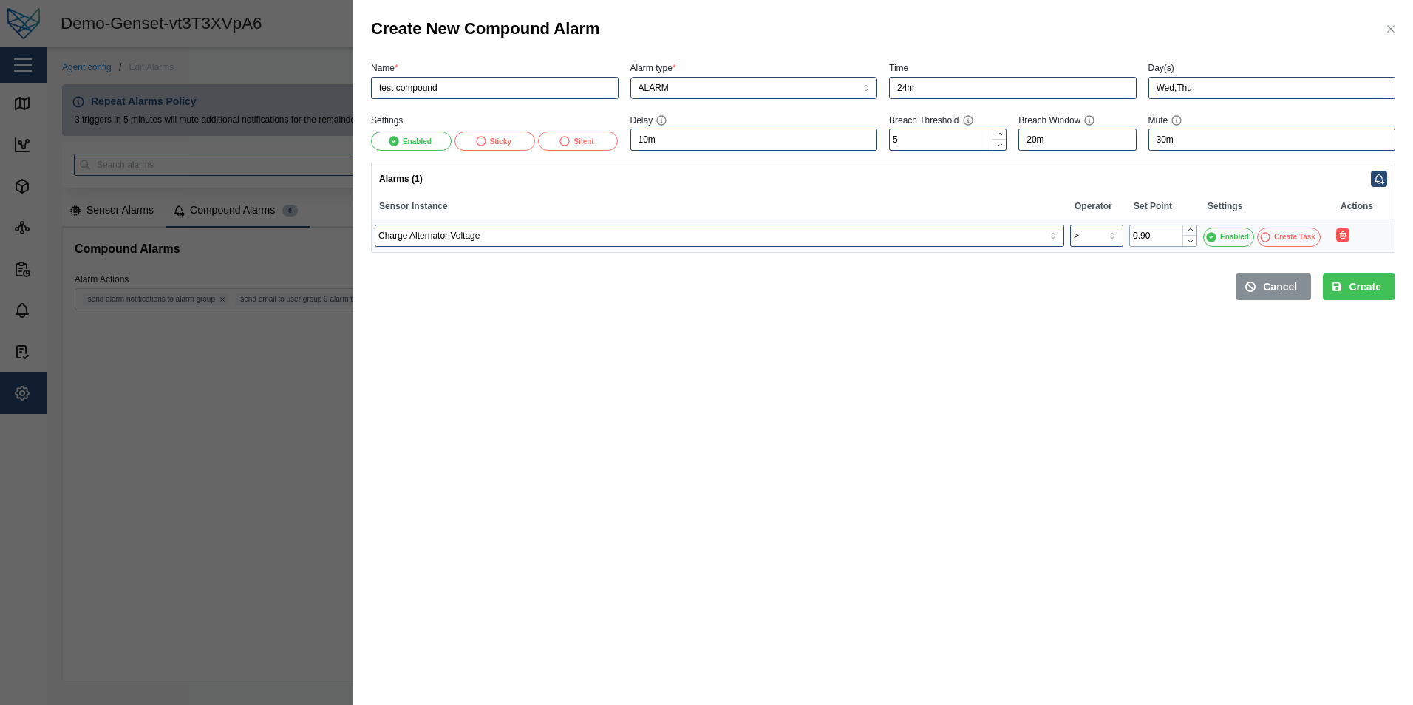
click at [1191, 230] on icon "button" at bounding box center [1190, 229] width 7 height 7
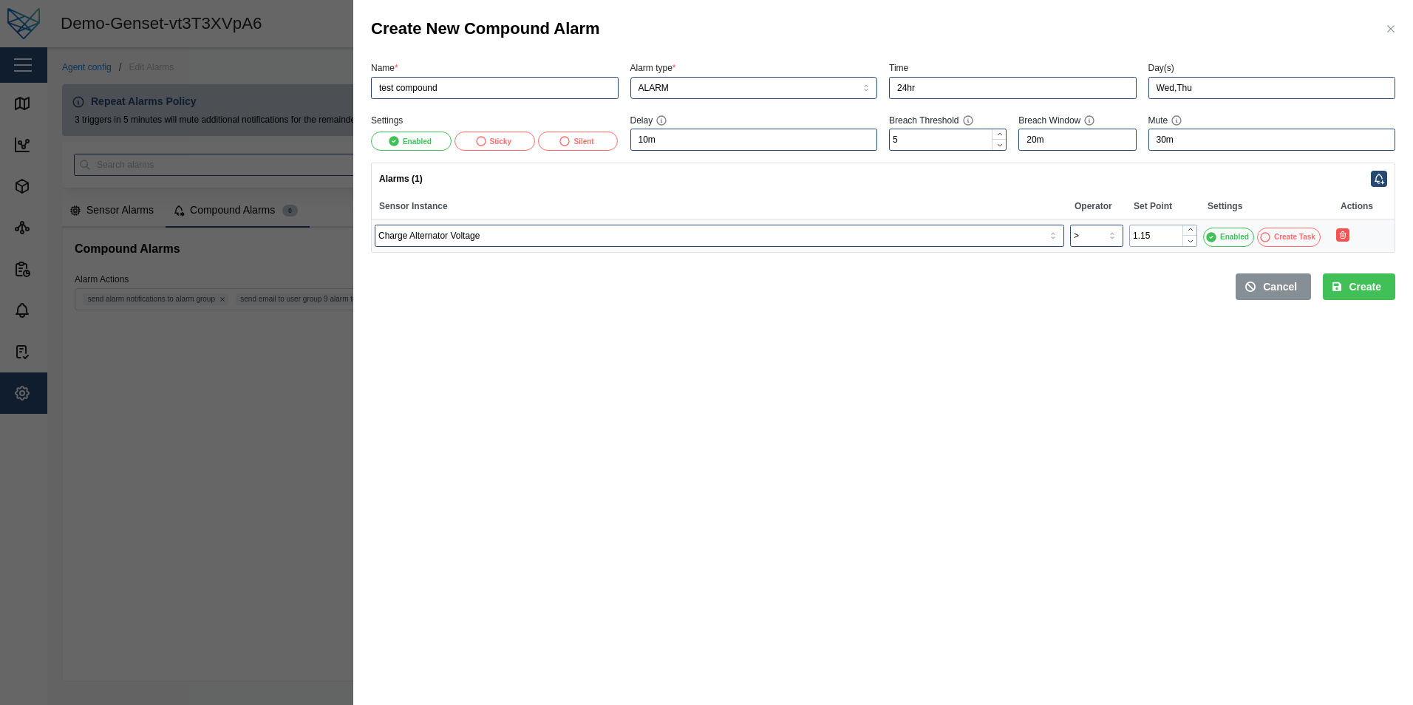
click at [1191, 230] on icon "button" at bounding box center [1190, 229] width 7 height 7
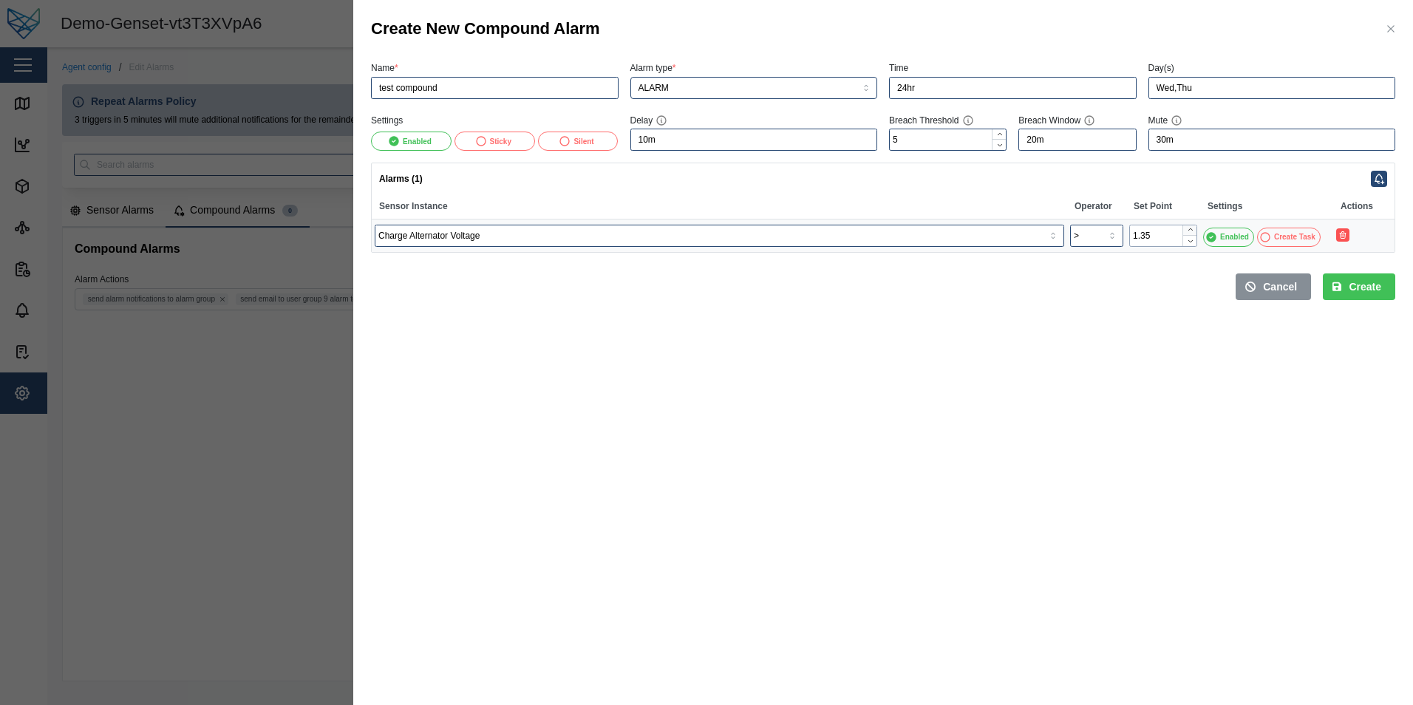
type input "1.40"
click at [1191, 230] on icon "button" at bounding box center [1190, 229] width 7 height 7
click at [1367, 282] on span "Create" at bounding box center [1365, 286] width 33 height 25
type input "Every day"
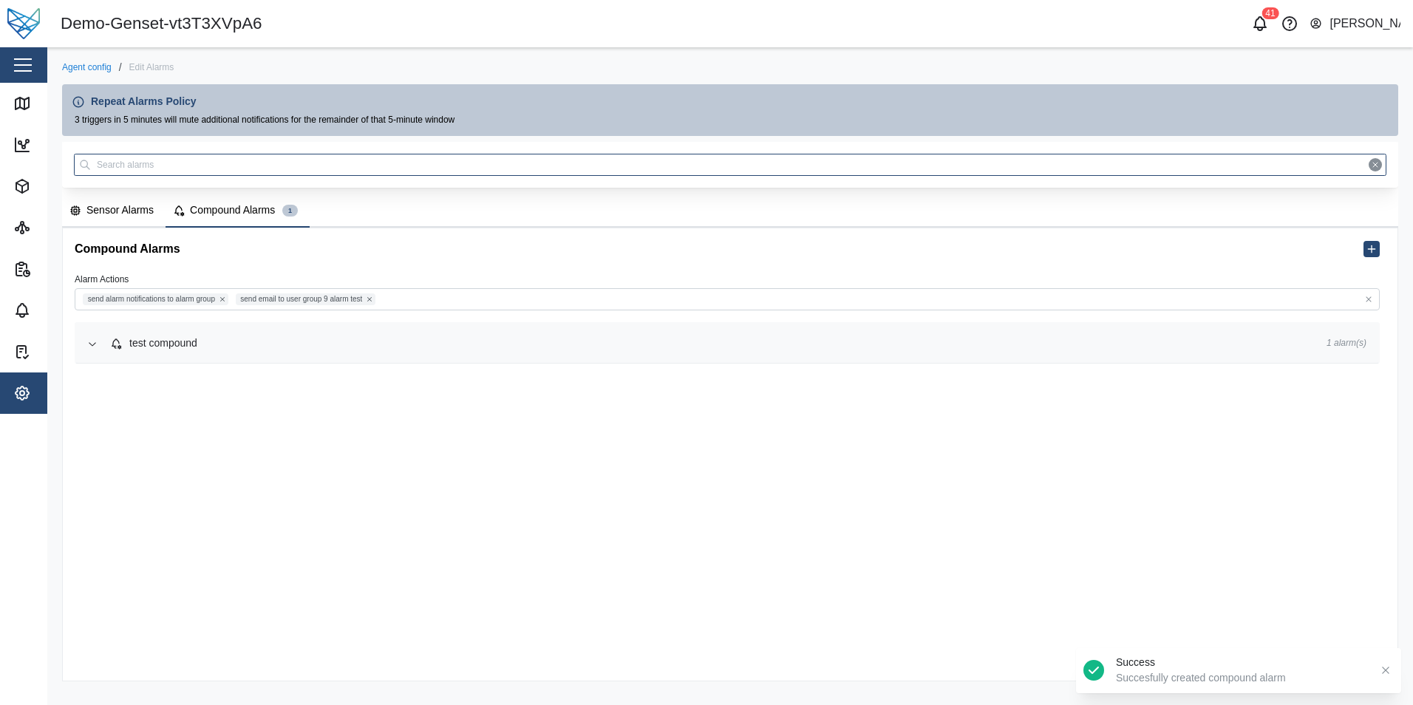
click at [955, 356] on span "test compound" at bounding box center [706, 344] width 1193 height 40
